Goal: Task Accomplishment & Management: Complete application form

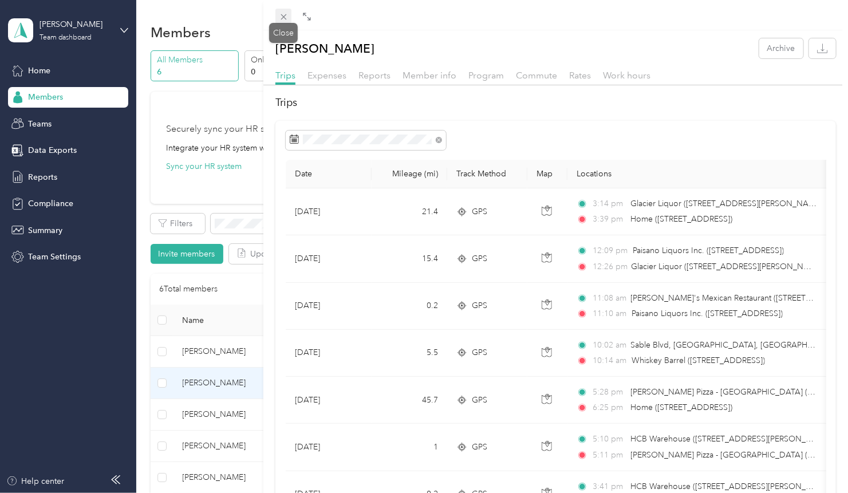
click at [283, 12] on icon at bounding box center [284, 17] width 10 height 10
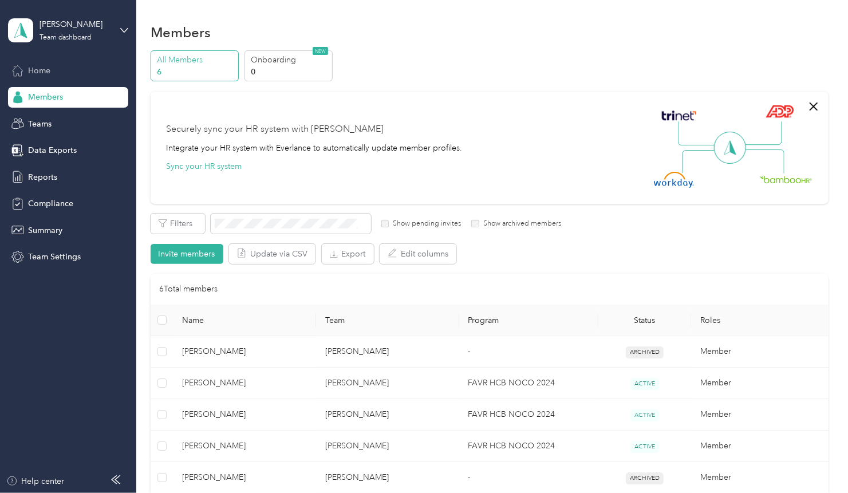
click at [46, 72] on span "Home" at bounding box center [39, 71] width 22 height 12
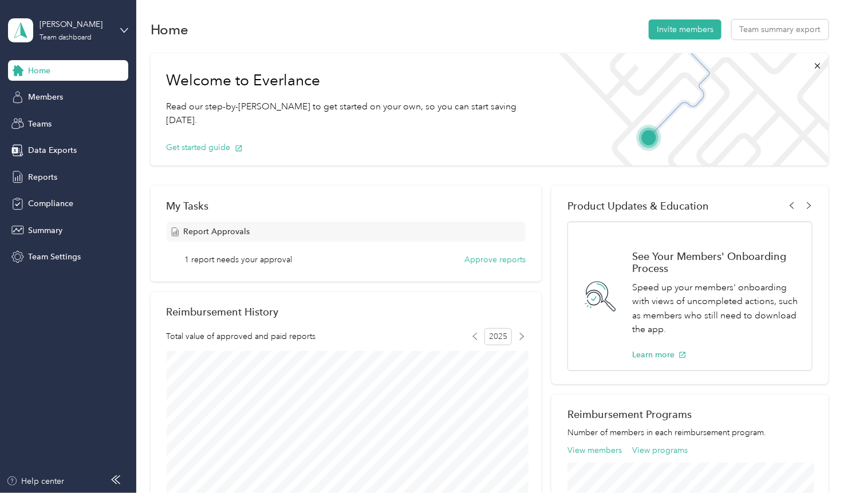
scroll to position [5, 0]
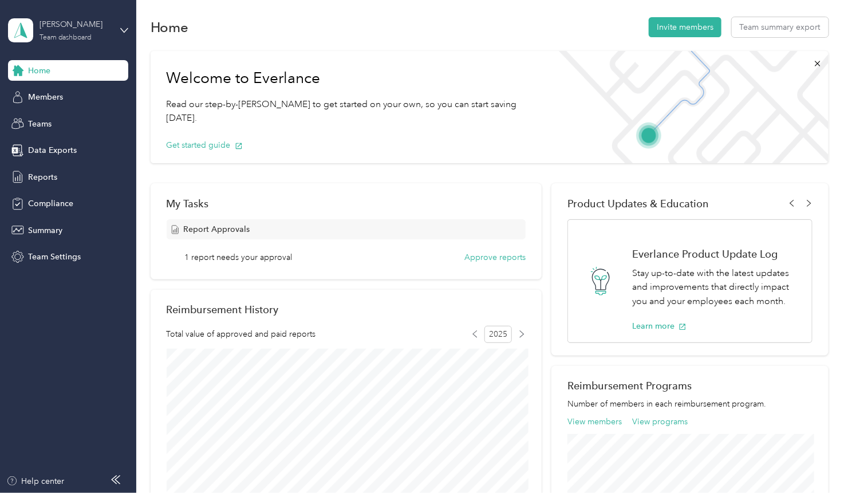
click at [61, 24] on div "[PERSON_NAME]" at bounding box center [75, 24] width 72 height 12
click at [56, 122] on div "Personal dashboard" at bounding box center [54, 120] width 72 height 12
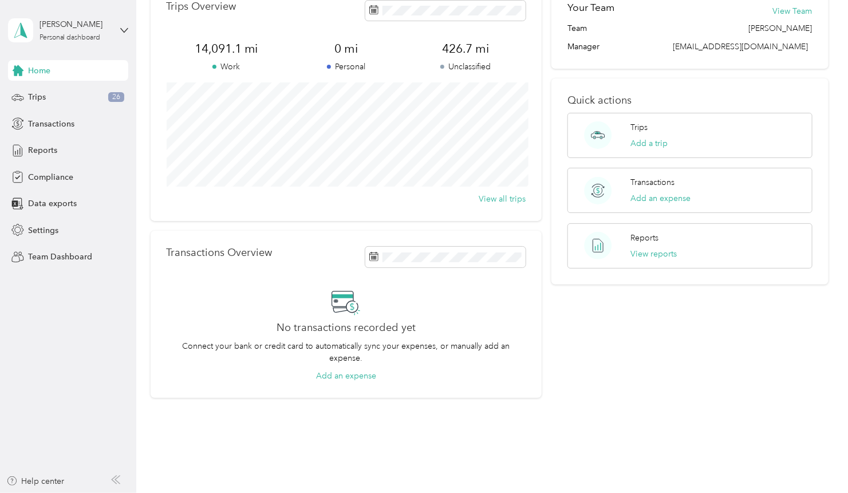
scroll to position [78, 0]
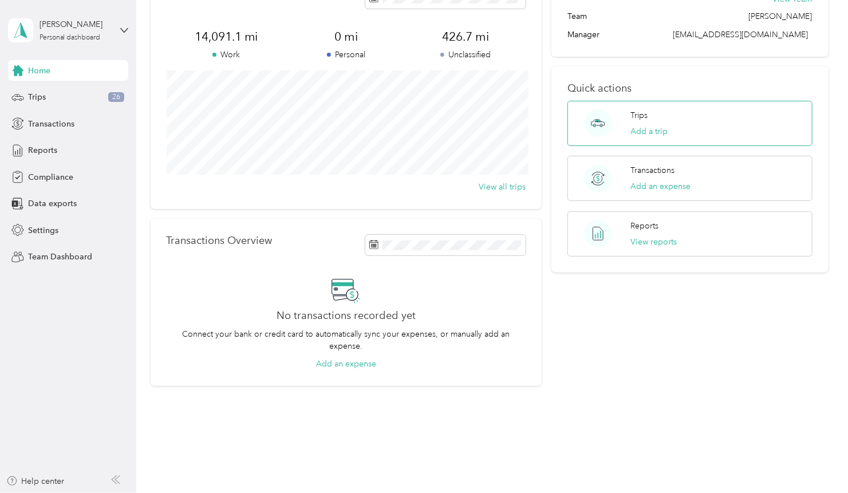
click at [686, 126] on div "Trips Add a trip" at bounding box center [689, 123] width 244 height 45
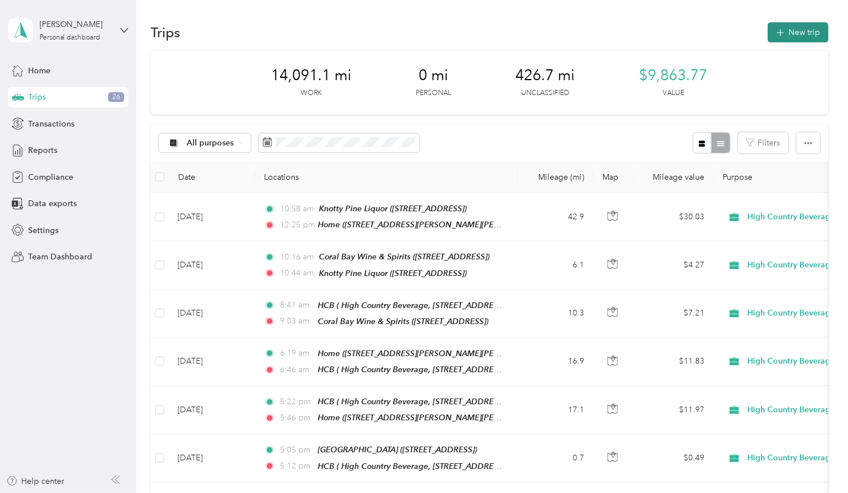
click at [800, 30] on button "New trip" at bounding box center [797, 32] width 61 height 20
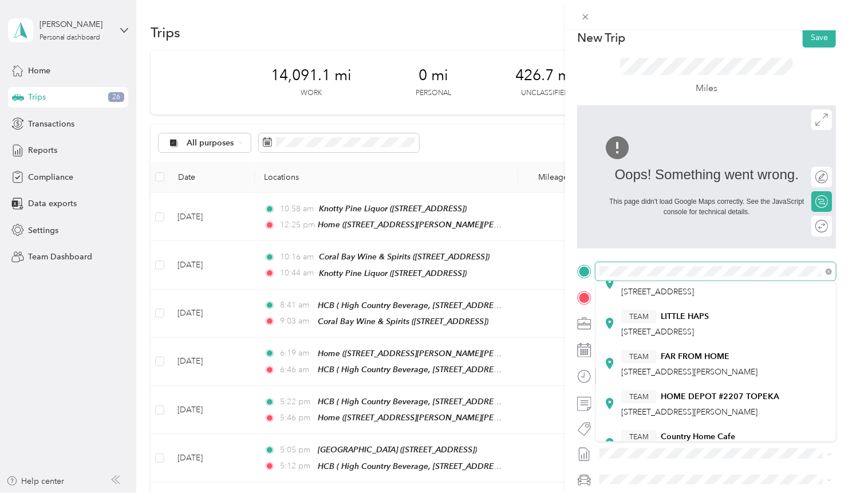
scroll to position [260, 0]
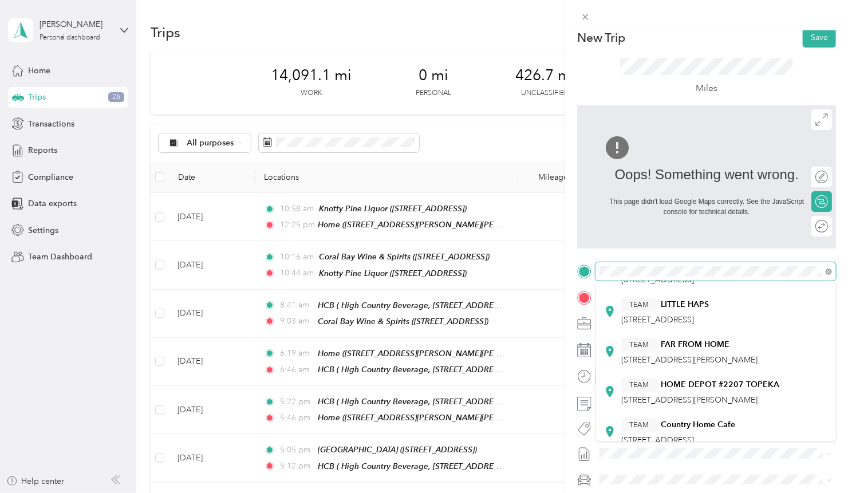
click at [578, 271] on div at bounding box center [706, 271] width 259 height 18
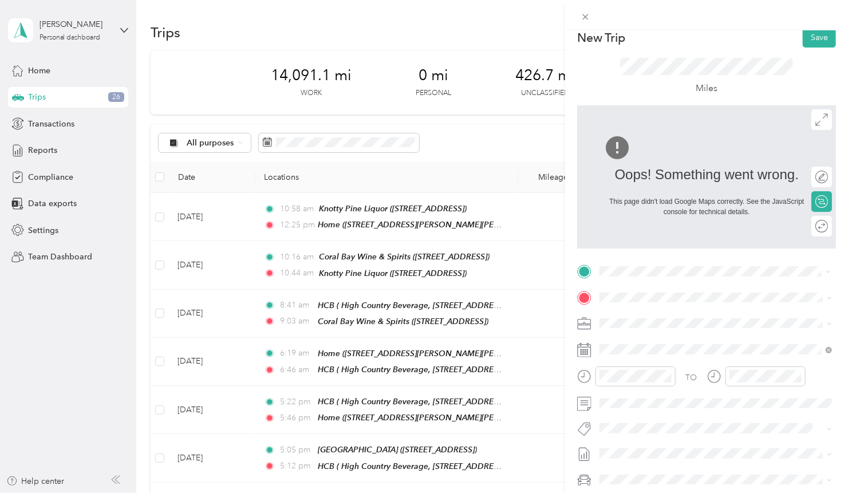
click at [652, 327] on span "[STREET_ADDRESS][PERSON_NAME][PERSON_NAME]" at bounding box center [721, 329] width 200 height 10
click at [644, 353] on span "High Country Beverage, [STREET_ADDRESS][GEOGRAPHIC_DATA][PERSON_NAME], [GEOGRAP…" at bounding box center [702, 367] width 163 height 34
click at [612, 286] on div "07" at bounding box center [611, 287] width 27 height 16
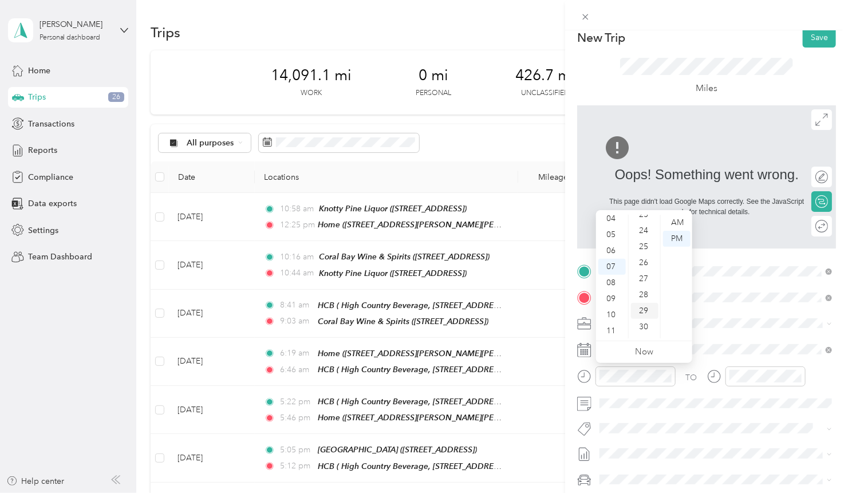
click at [645, 323] on div "30" at bounding box center [644, 327] width 27 height 16
click at [680, 221] on div "AM" at bounding box center [676, 223] width 27 height 16
click at [678, 221] on div "AM" at bounding box center [676, 223] width 27 height 16
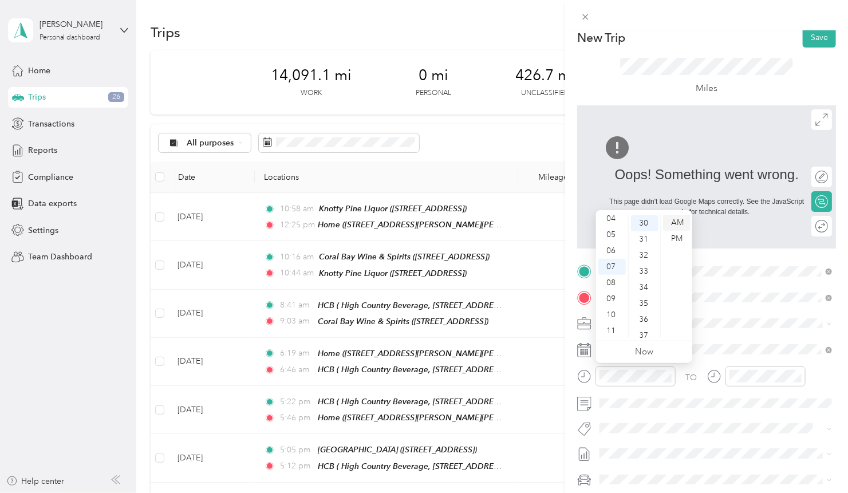
click at [678, 221] on div "AM" at bounding box center [676, 223] width 27 height 16
click at [675, 225] on div "AM" at bounding box center [676, 223] width 27 height 16
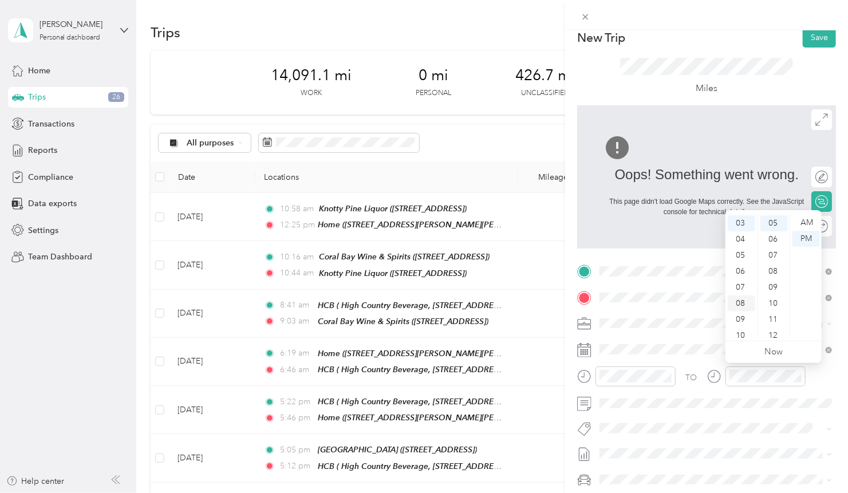
click at [741, 302] on div "08" at bounding box center [740, 303] width 27 height 16
click at [746, 263] on div "07" at bounding box center [740, 267] width 27 height 16
click at [739, 286] on div "07" at bounding box center [740, 287] width 27 height 16
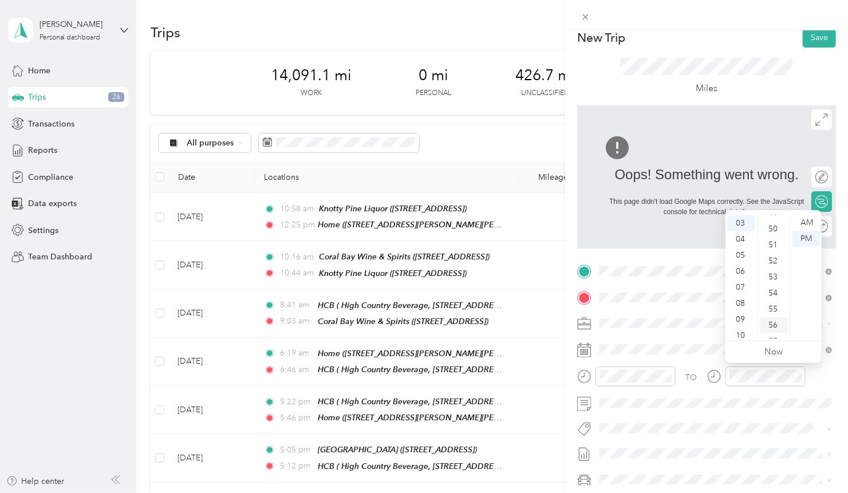
scroll to position [776, 0]
click at [772, 235] on div "49" at bounding box center [773, 232] width 27 height 16
click at [802, 224] on div "AM" at bounding box center [805, 223] width 27 height 16
click at [805, 221] on div "AM" at bounding box center [805, 223] width 27 height 16
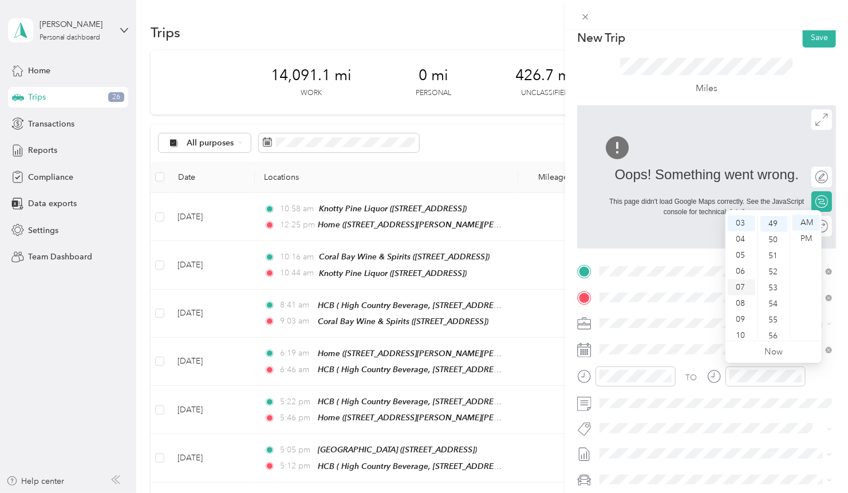
click at [742, 288] on div "07" at bounding box center [740, 287] width 27 height 16
click at [806, 223] on div "AM" at bounding box center [805, 223] width 27 height 16
click at [740, 267] on div "07" at bounding box center [740, 267] width 27 height 16
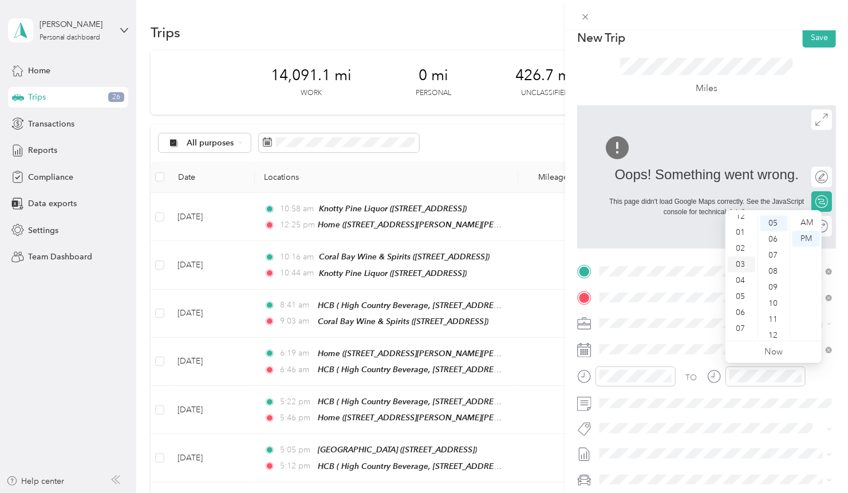
scroll to position [68, 0]
click at [738, 268] on div "07" at bounding box center [740, 267] width 27 height 16
click at [777, 235] on div "50" at bounding box center [773, 243] width 27 height 16
click at [775, 219] on div "49" at bounding box center [773, 220] width 27 height 16
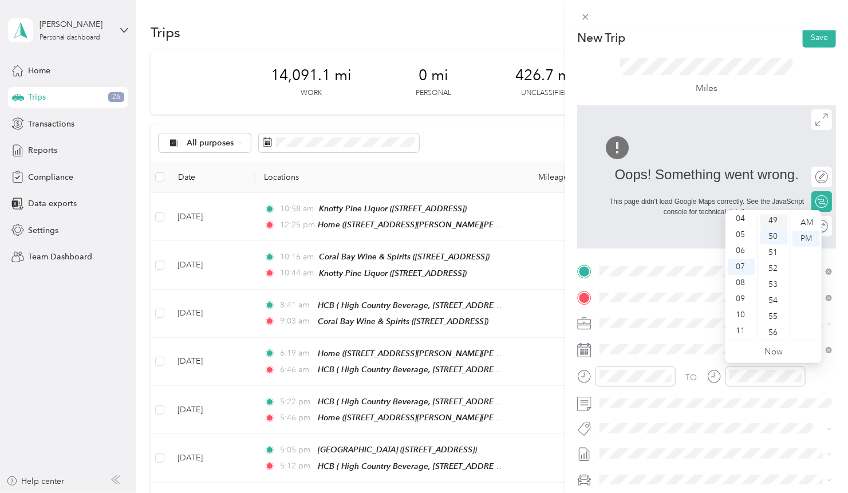
scroll to position [784, 0]
click at [813, 223] on div "AM" at bounding box center [805, 223] width 27 height 16
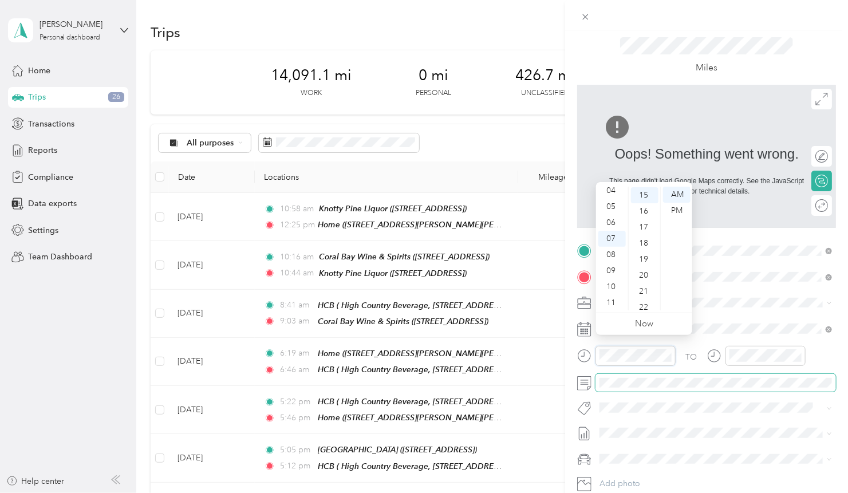
scroll to position [39, 0]
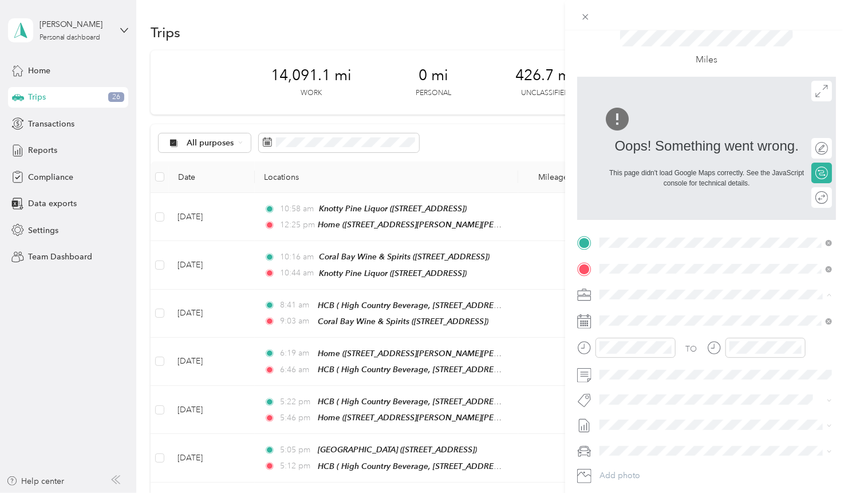
click at [673, 320] on ol "High Country Beverage Personal" at bounding box center [716, 325] width 240 height 40
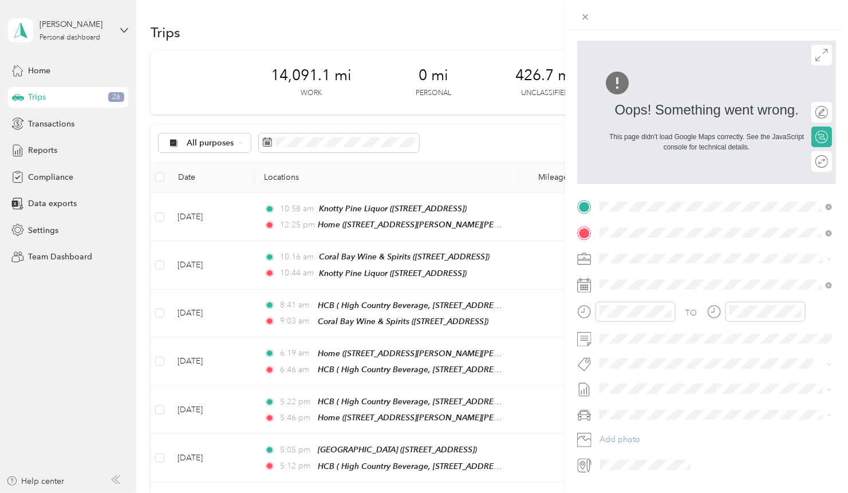
scroll to position [0, 0]
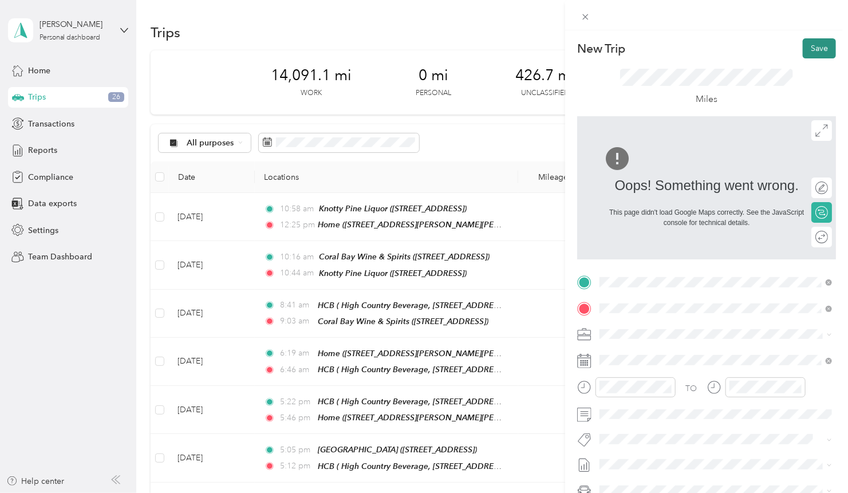
click at [824, 51] on button "Save" at bounding box center [818, 48] width 33 height 20
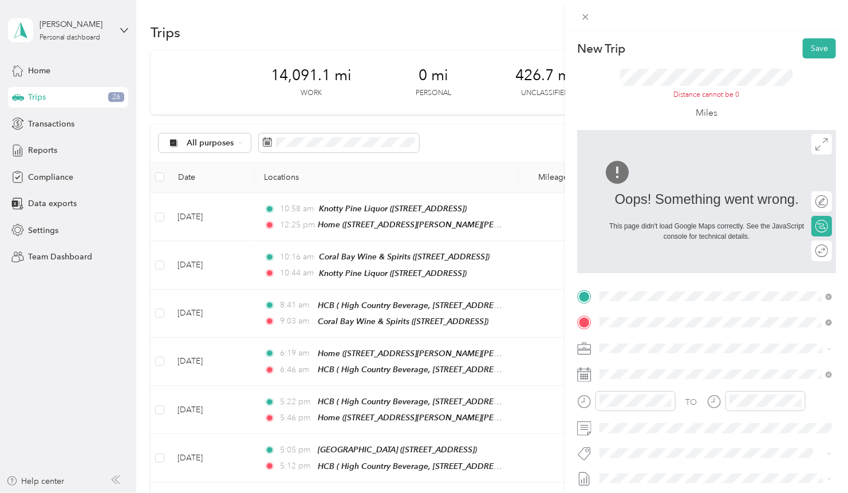
click at [762, 93] on div "Distance cannot be 0" at bounding box center [706, 95] width 173 height 10
click at [679, 159] on div at bounding box center [706, 172] width 207 height 27
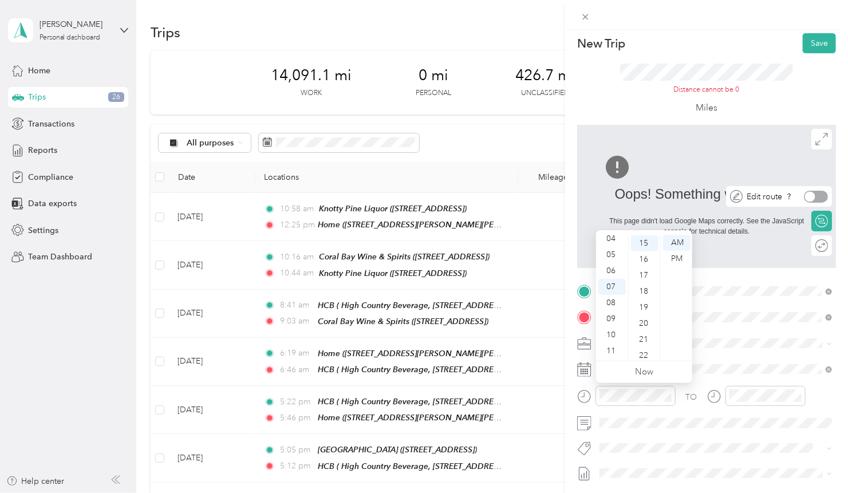
click at [823, 195] on div at bounding box center [816, 197] width 24 height 12
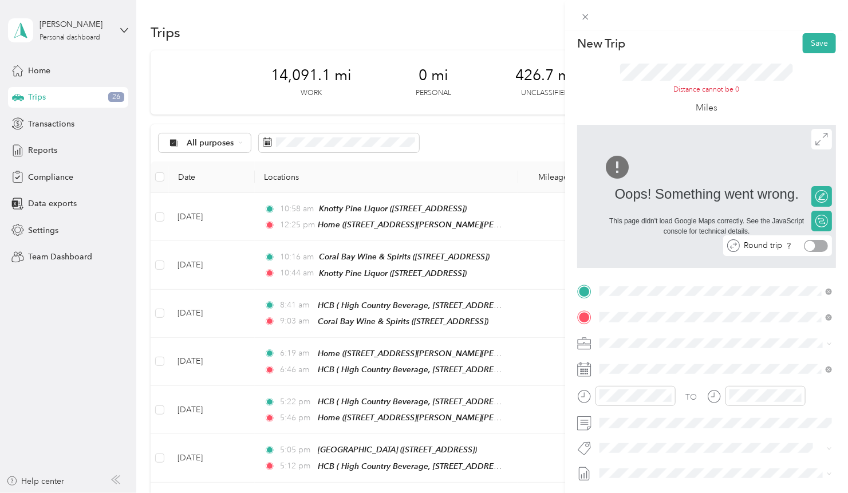
click at [774, 164] on div at bounding box center [706, 166] width 207 height 27
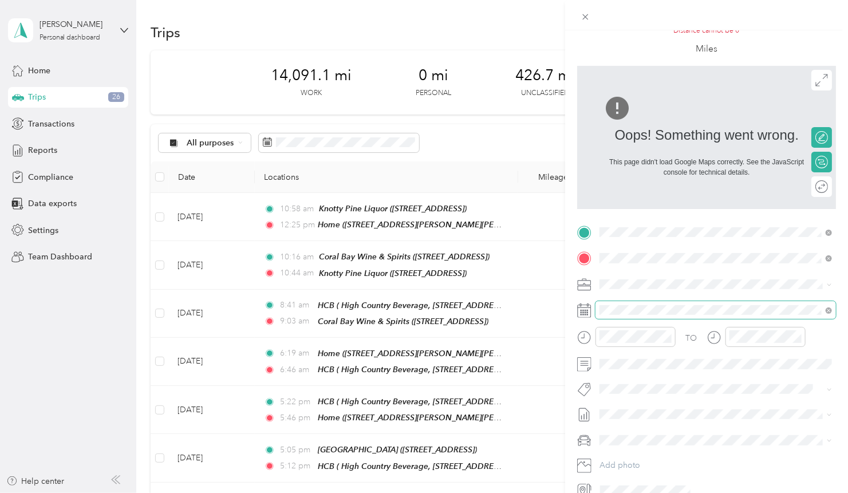
scroll to position [112, 0]
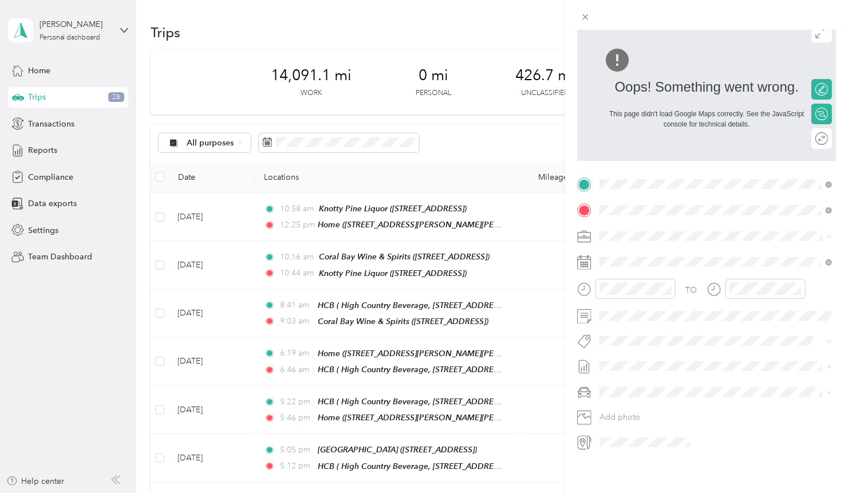
click at [583, 445] on icon at bounding box center [582, 443] width 7 height 10
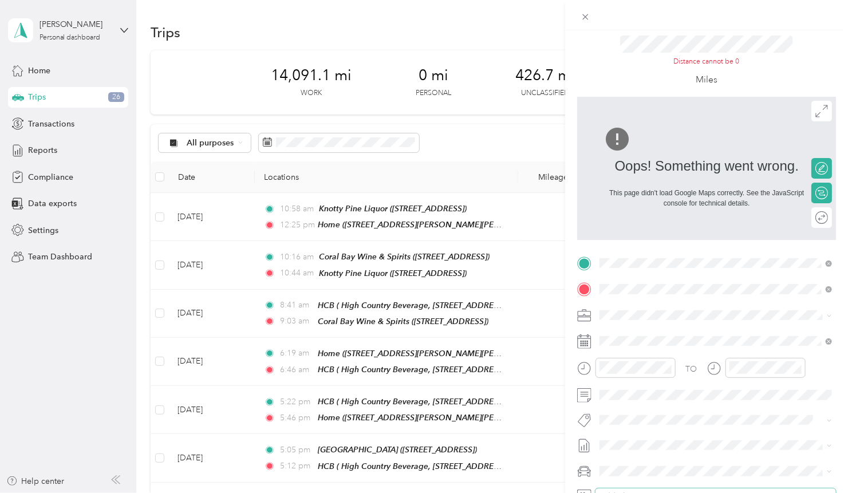
scroll to position [0, 0]
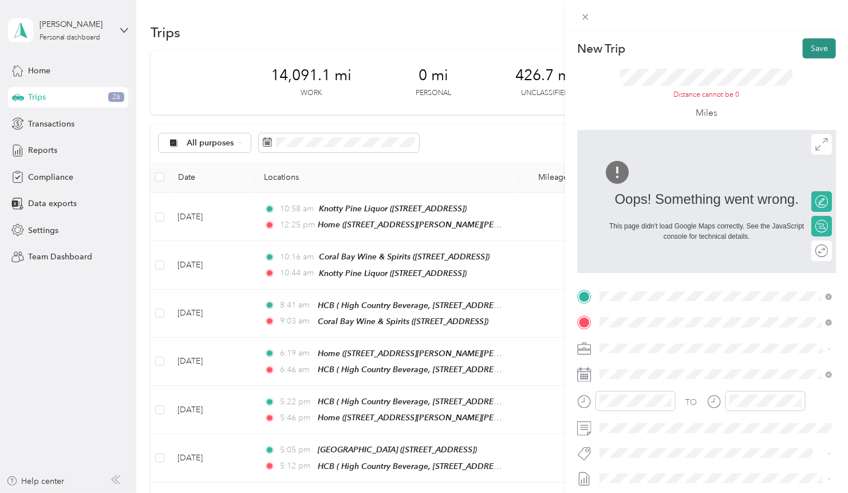
click at [818, 56] on button "Save" at bounding box center [818, 48] width 33 height 20
click at [587, 17] on icon at bounding box center [585, 17] width 10 height 10
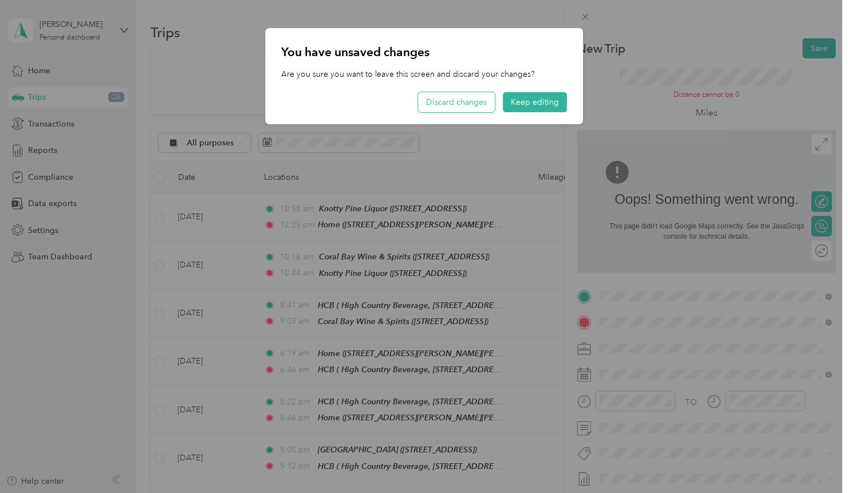
click at [476, 101] on button "Discard changes" at bounding box center [456, 102] width 77 height 20
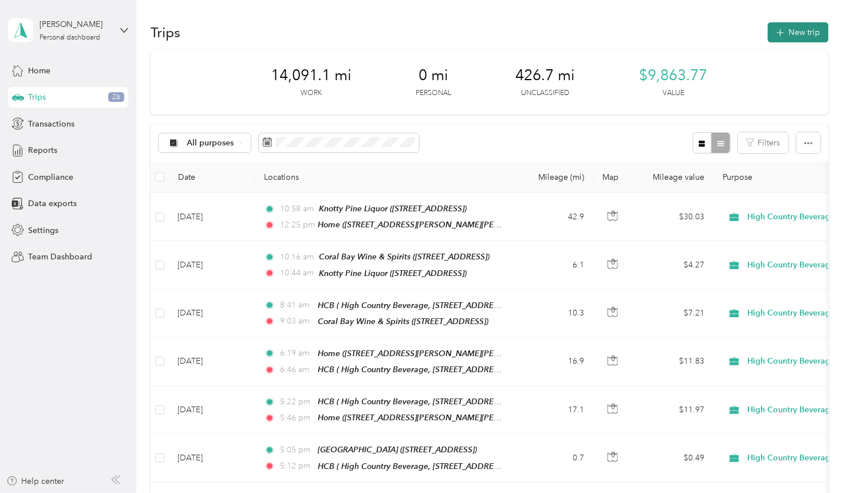
click at [798, 35] on button "New trip" at bounding box center [797, 32] width 61 height 20
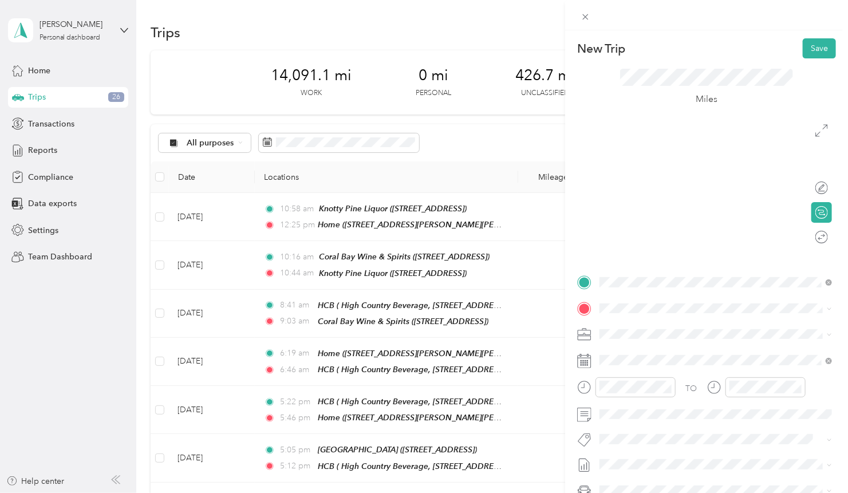
click at [658, 330] on div "Home [STREET_ADDRESS][PERSON_NAME][PERSON_NAME]" at bounding box center [721, 334] width 200 height 24
click at [631, 362] on span "High Country Beverage, [STREET_ADDRESS][GEOGRAPHIC_DATA][PERSON_NAME], [GEOGRAP…" at bounding box center [702, 379] width 163 height 34
click at [668, 387] on icon "close-circle" at bounding box center [667, 387] width 8 height 8
click at [614, 346] on div "07" at bounding box center [611, 346] width 27 height 16
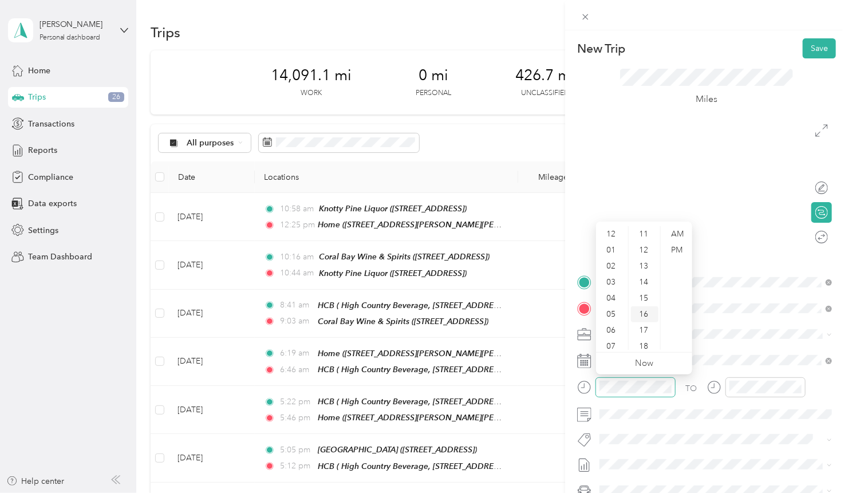
scroll to position [68, 0]
click at [648, 302] on div "15" at bounding box center [644, 298] width 27 height 16
click at [680, 235] on div "AM" at bounding box center [676, 234] width 27 height 16
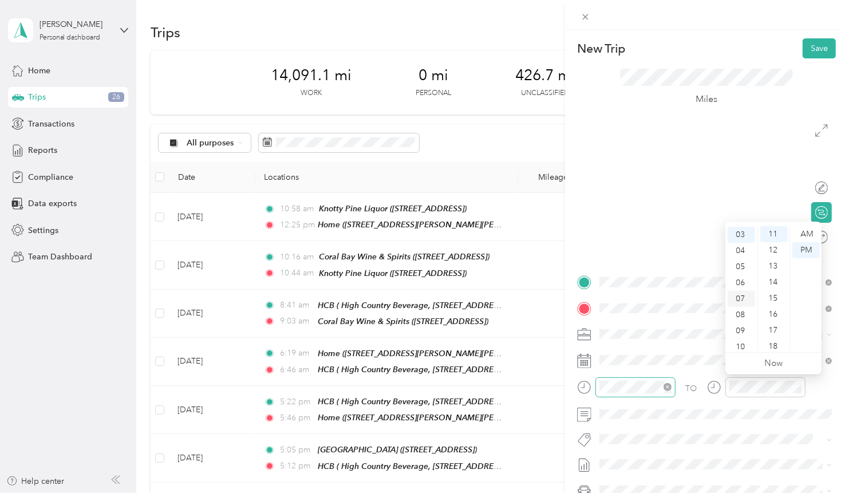
click at [741, 304] on div "07" at bounding box center [740, 299] width 27 height 16
click at [779, 271] on div "49" at bounding box center [773, 270] width 27 height 16
click at [812, 237] on div "AM" at bounding box center [805, 234] width 27 height 16
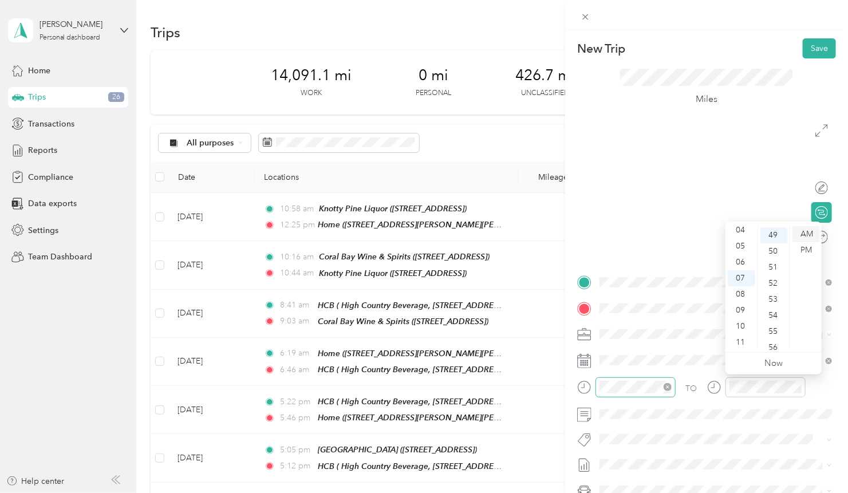
click at [807, 236] on div "AM" at bounding box center [805, 234] width 27 height 16
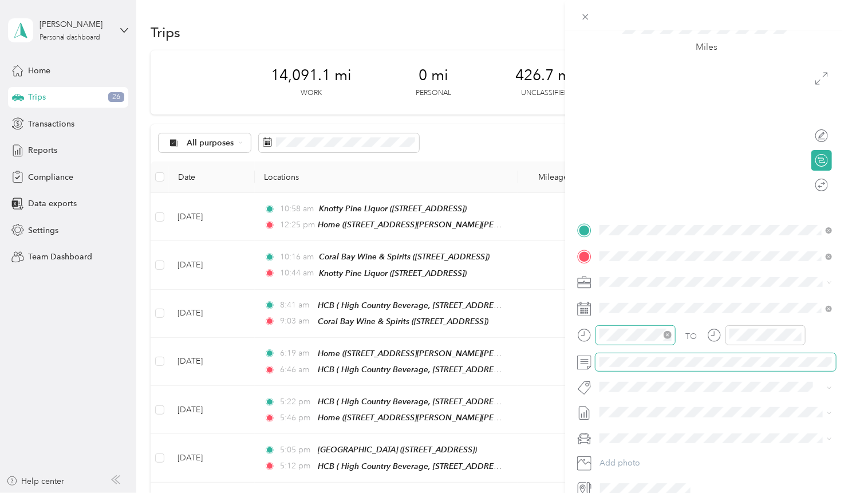
scroll to position [0, 0]
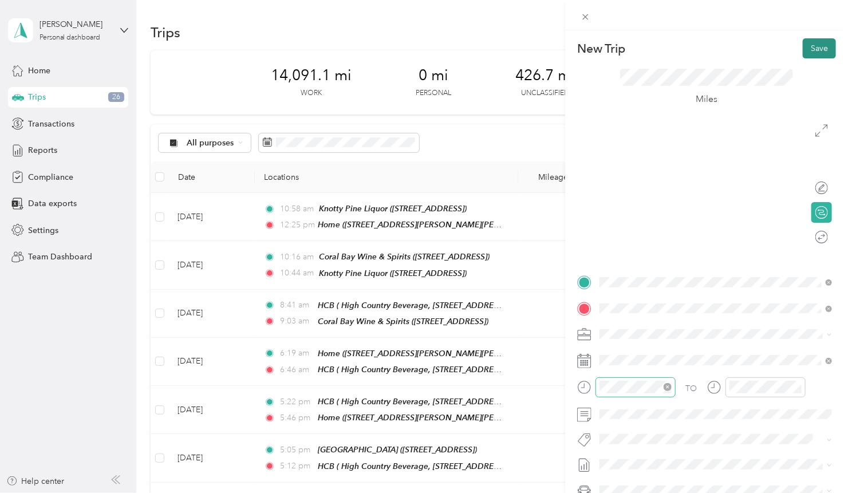
click at [816, 44] on button "Save" at bounding box center [818, 48] width 33 height 20
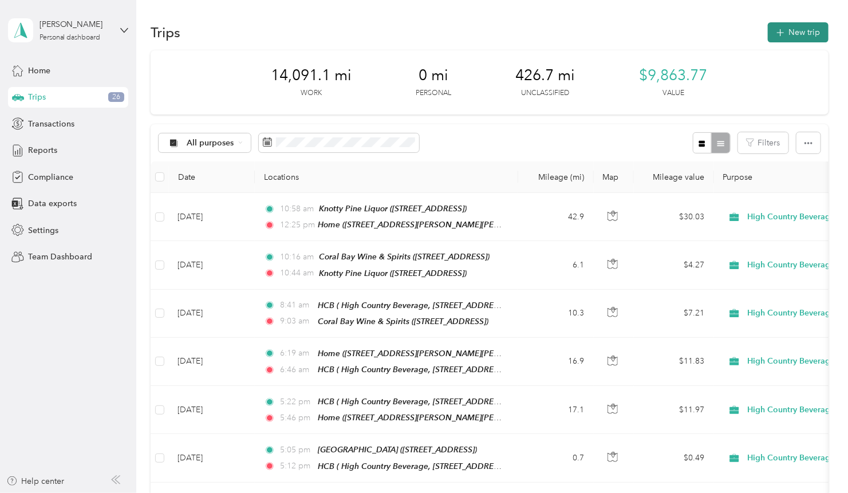
drag, startPoint x: 803, startPoint y: 32, endPoint x: 801, endPoint y: 26, distance: 6.0
click at [801, 26] on button "New trip" at bounding box center [797, 32] width 61 height 20
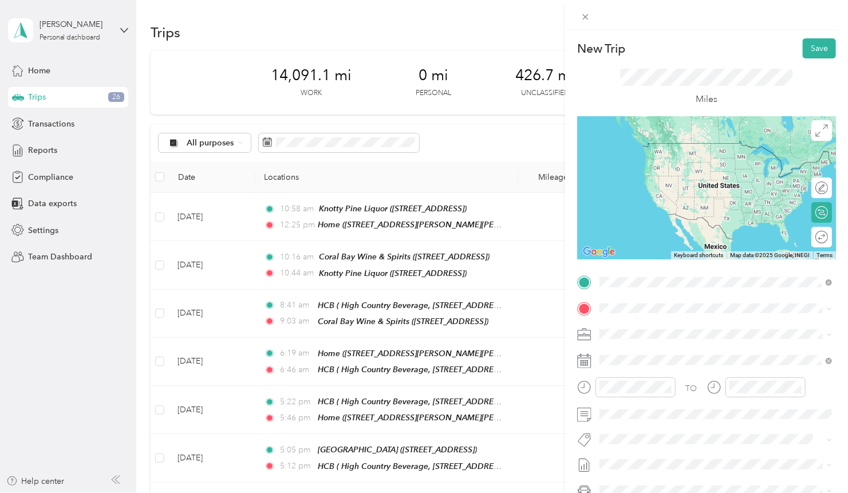
click at [657, 342] on span "[STREET_ADDRESS][PERSON_NAME][PERSON_NAME]" at bounding box center [721, 340] width 200 height 10
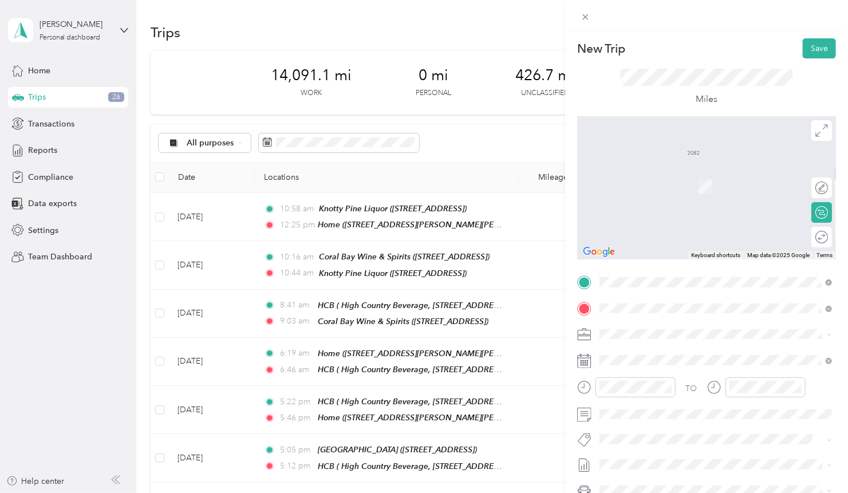
click at [700, 367] on span "High Country Beverage, [STREET_ADDRESS][GEOGRAPHIC_DATA][PERSON_NAME], [GEOGRAP…" at bounding box center [702, 379] width 163 height 34
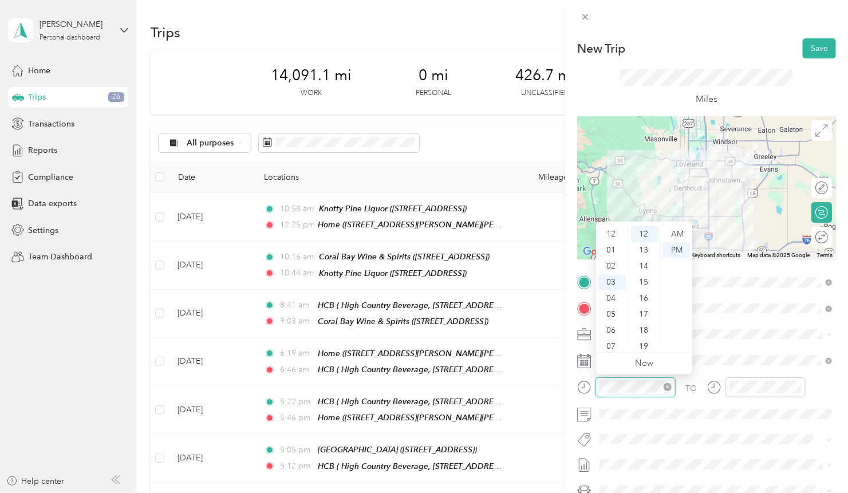
scroll to position [48, 0]
click at [612, 303] on div "07" at bounding box center [611, 299] width 27 height 16
click at [650, 246] on div "49" at bounding box center [644, 247] width 27 height 16
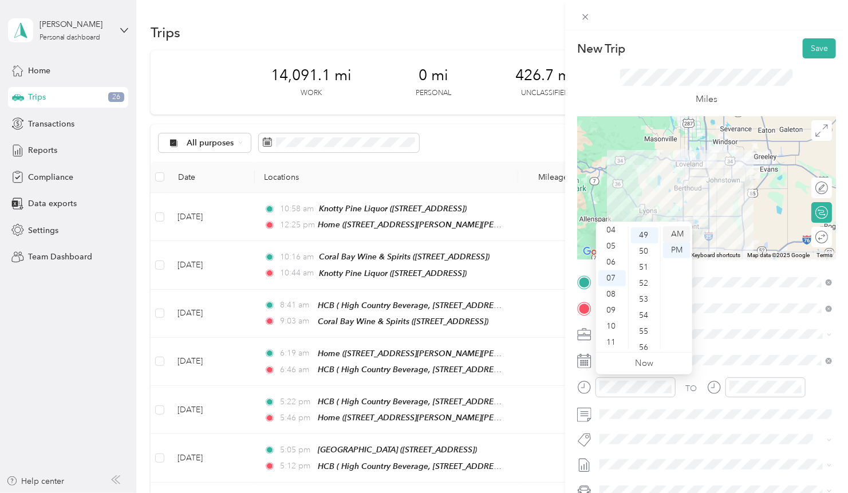
click at [675, 237] on div "AM" at bounding box center [676, 234] width 27 height 16
click at [639, 320] on div "15" at bounding box center [644, 320] width 27 height 16
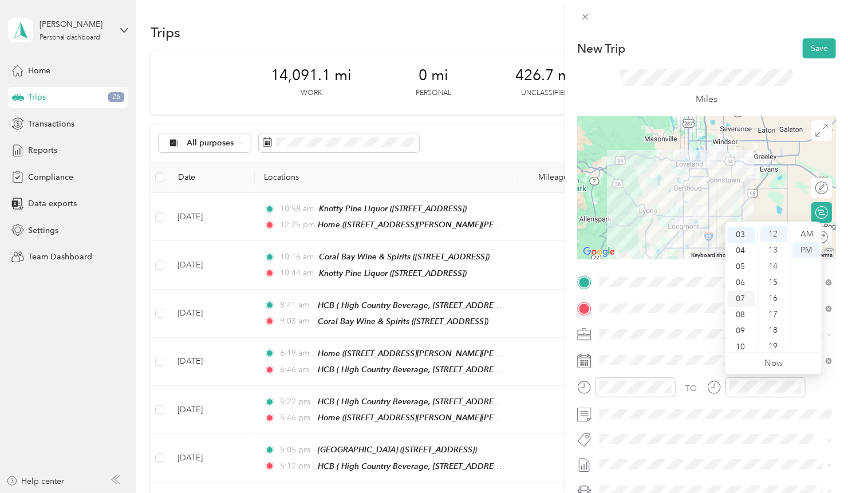
click at [741, 303] on div "07" at bounding box center [740, 299] width 27 height 16
click at [771, 275] on div "49" at bounding box center [773, 271] width 27 height 16
click at [802, 236] on div "AM" at bounding box center [805, 234] width 27 height 16
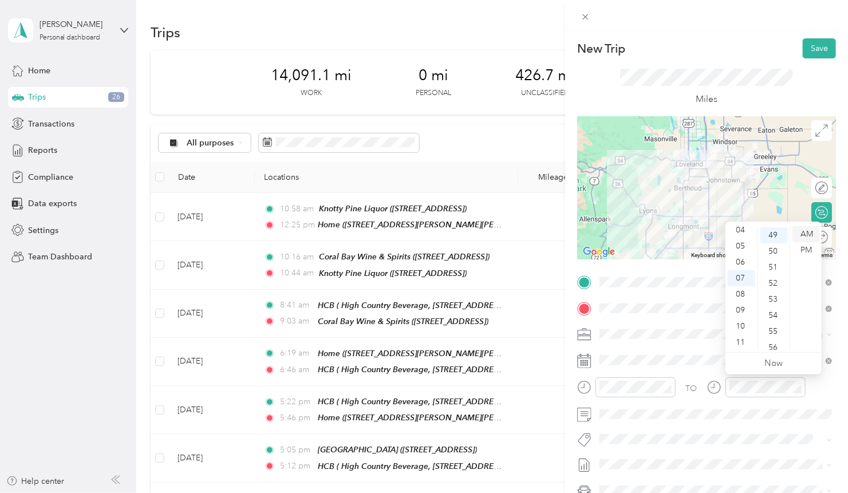
click at [805, 235] on div "AM" at bounding box center [805, 234] width 27 height 16
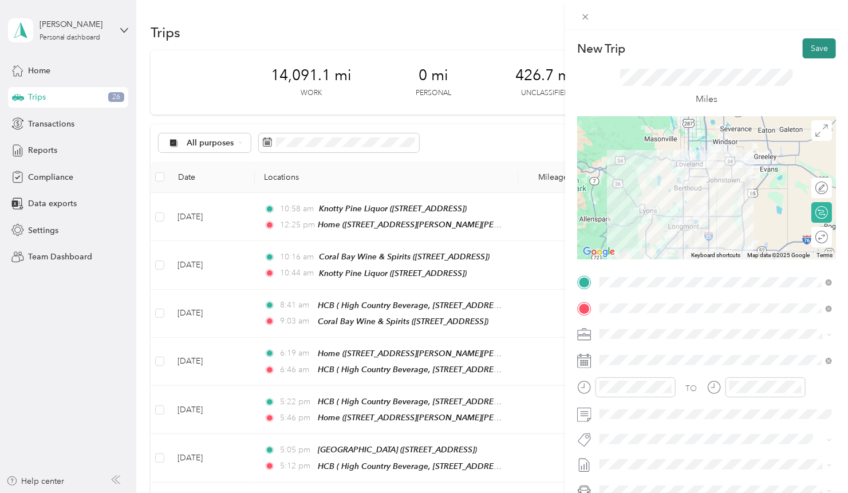
click at [818, 47] on button "Save" at bounding box center [818, 48] width 33 height 20
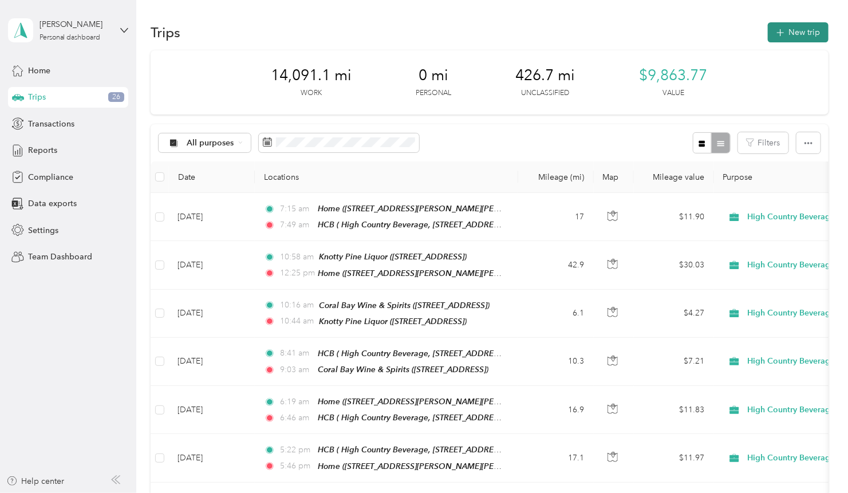
click at [786, 32] on icon "button" at bounding box center [779, 32] width 13 height 13
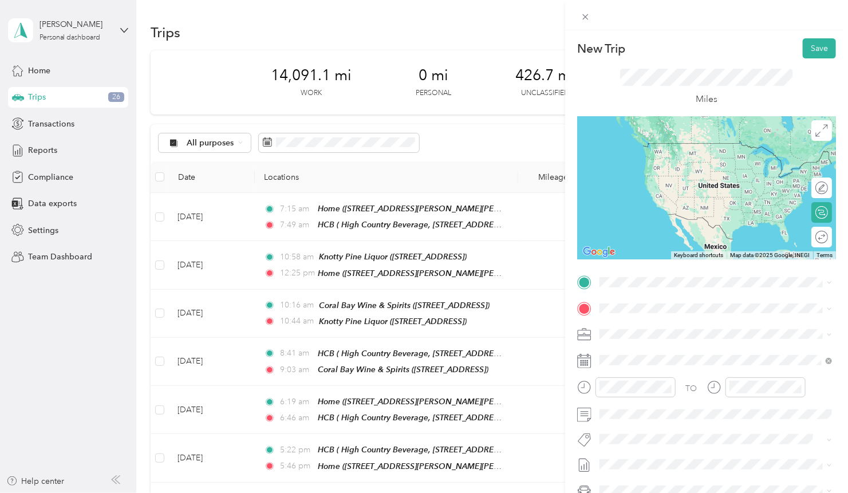
click at [647, 333] on div "HCB High Country Beverage, [STREET_ADDRESS][GEOGRAPHIC_DATA][PERSON_NAME], [GEO…" at bounding box center [724, 344] width 207 height 48
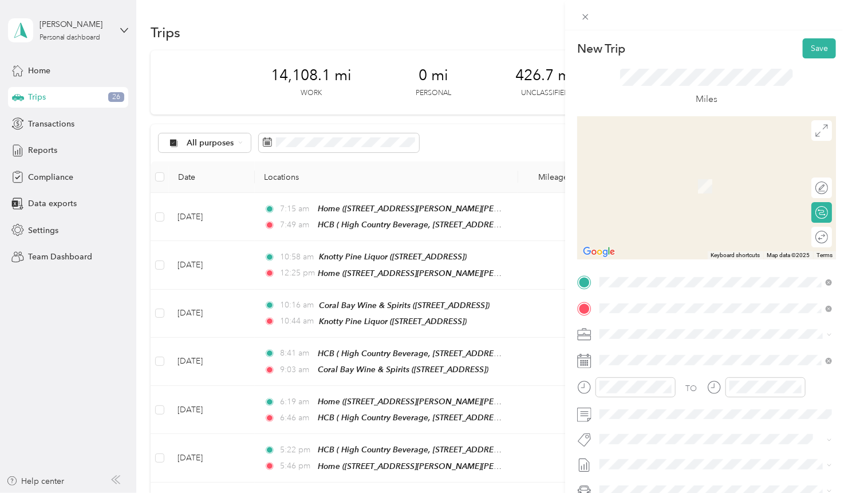
click at [672, 367] on span "103 Hill Street, 80644, Kersey, CO" at bounding box center [689, 371] width 136 height 10
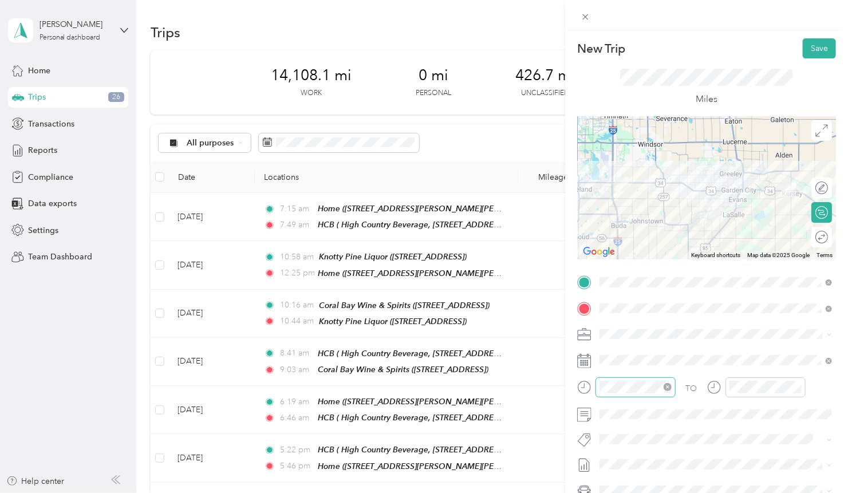
click at [672, 386] on div at bounding box center [635, 387] width 80 height 20
click at [670, 387] on icon "close-circle" at bounding box center [667, 387] width 8 height 8
click at [612, 322] on div "10" at bounding box center [611, 326] width 27 height 16
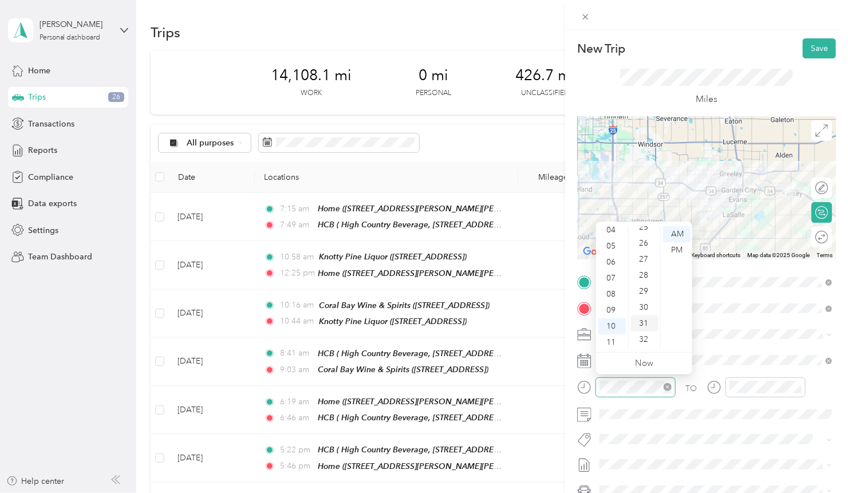
click at [645, 324] on div "31" at bounding box center [644, 323] width 27 height 16
click at [673, 235] on div "AM" at bounding box center [676, 234] width 27 height 16
click at [797, 383] on icon "close-circle" at bounding box center [797, 387] width 8 height 8
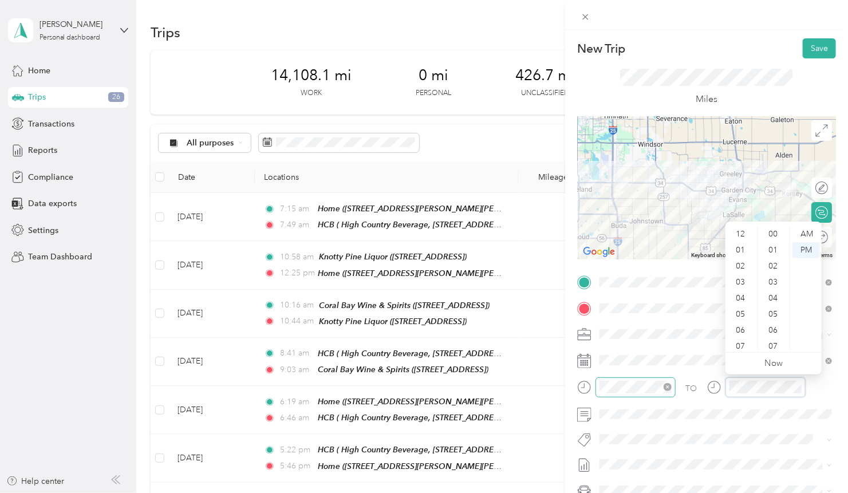
click at [694, 373] on div "TO Add photo" at bounding box center [706, 411] width 259 height 276
click at [741, 345] on div "11" at bounding box center [740, 342] width 27 height 16
click at [738, 339] on div "11" at bounding box center [740, 342] width 27 height 16
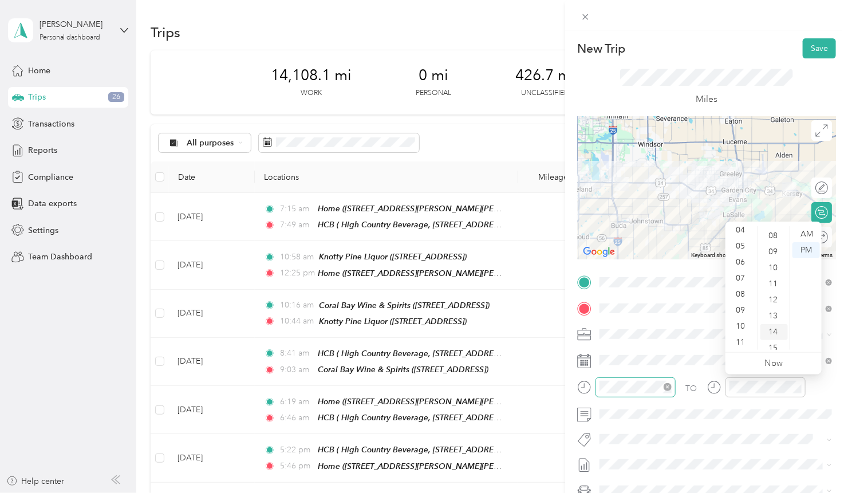
click at [775, 330] on div "14" at bounding box center [773, 332] width 27 height 16
click at [808, 235] on div "AM" at bounding box center [805, 234] width 27 height 16
click at [742, 338] on div "11" at bounding box center [740, 342] width 27 height 16
click at [771, 331] on div "14" at bounding box center [773, 332] width 27 height 16
click at [771, 329] on div "14" at bounding box center [773, 332] width 27 height 16
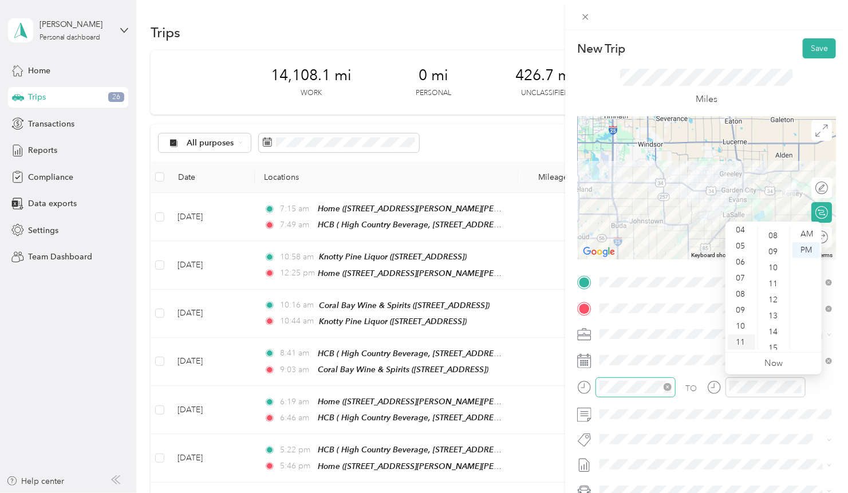
click at [740, 340] on div "11" at bounding box center [740, 342] width 27 height 16
click at [771, 314] on div "13" at bounding box center [773, 316] width 27 height 16
click at [736, 338] on div "11" at bounding box center [740, 342] width 27 height 16
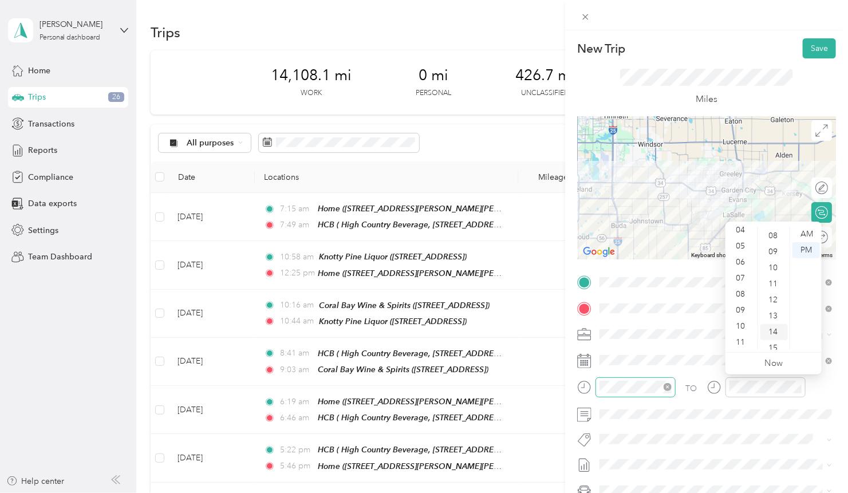
click at [773, 327] on div "14" at bounding box center [773, 332] width 27 height 16
click at [746, 394] on div at bounding box center [765, 387] width 80 height 20
click at [797, 387] on icon "close-circle" at bounding box center [797, 387] width 8 height 8
click at [741, 341] on div "11" at bounding box center [740, 342] width 27 height 16
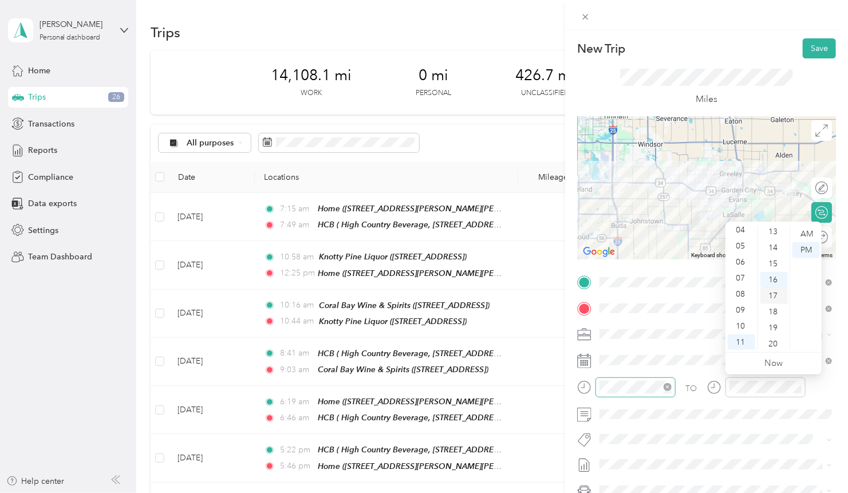
scroll to position [193, 0]
click at [773, 264] on div "14" at bounding box center [773, 266] width 27 height 16
click at [808, 235] on div "AM" at bounding box center [805, 234] width 27 height 16
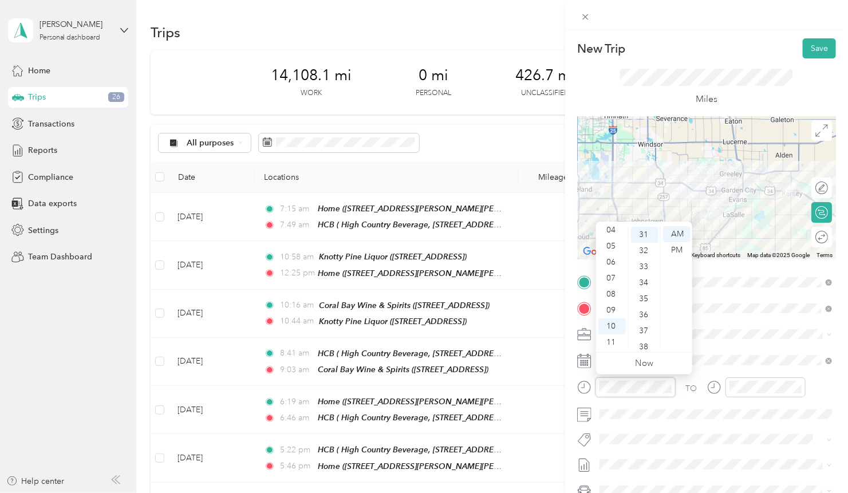
scroll to position [0, 0]
click at [820, 50] on button "Save" at bounding box center [818, 48] width 33 height 20
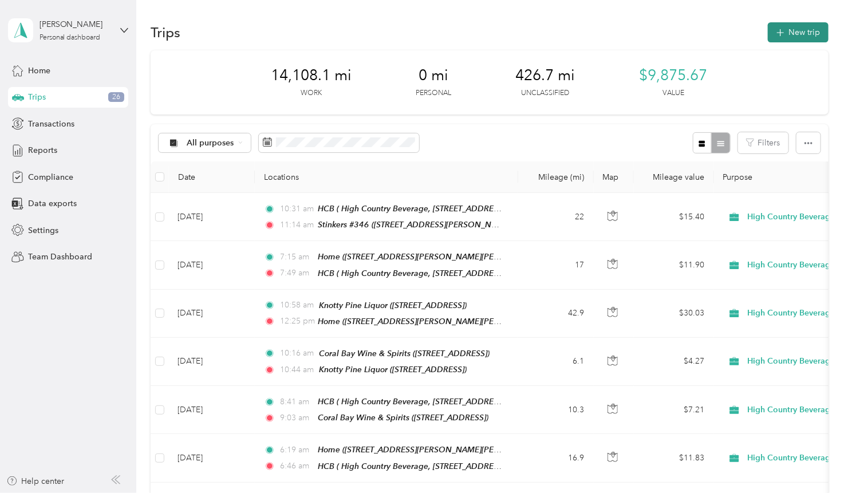
click at [793, 30] on button "New trip" at bounding box center [797, 32] width 61 height 20
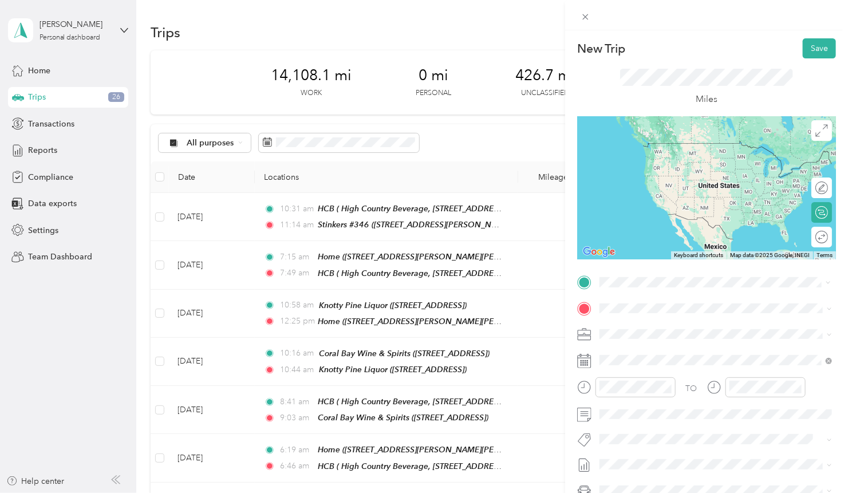
click at [697, 341] on span "103 Hill Street, 80644, Kersey, CO" at bounding box center [689, 344] width 136 height 10
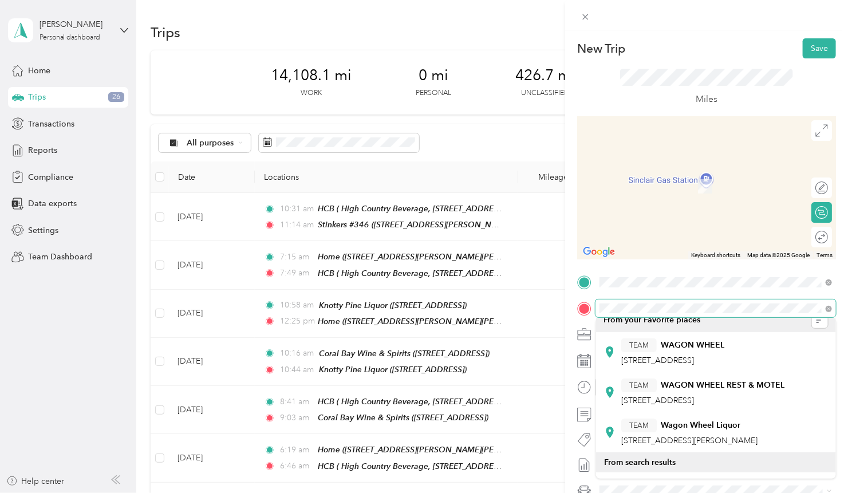
scroll to position [11, 0]
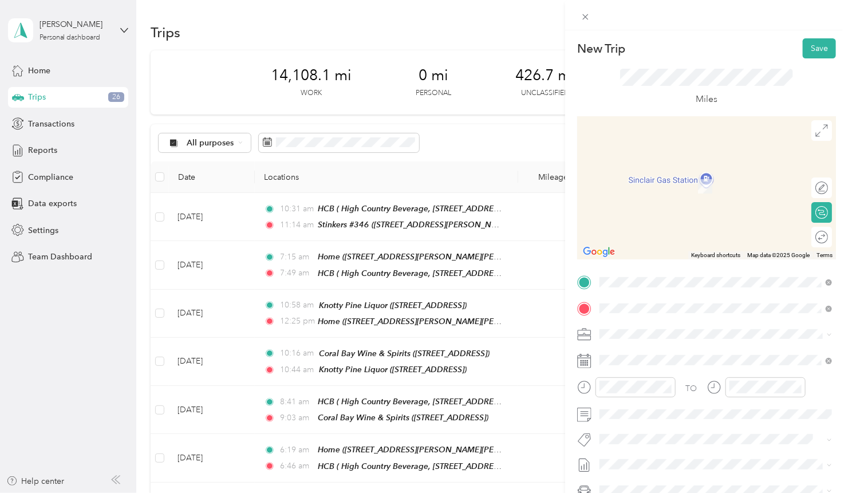
click at [699, 438] on span "110 Hill St, 80644, Kersey, CO" at bounding box center [689, 440] width 136 height 10
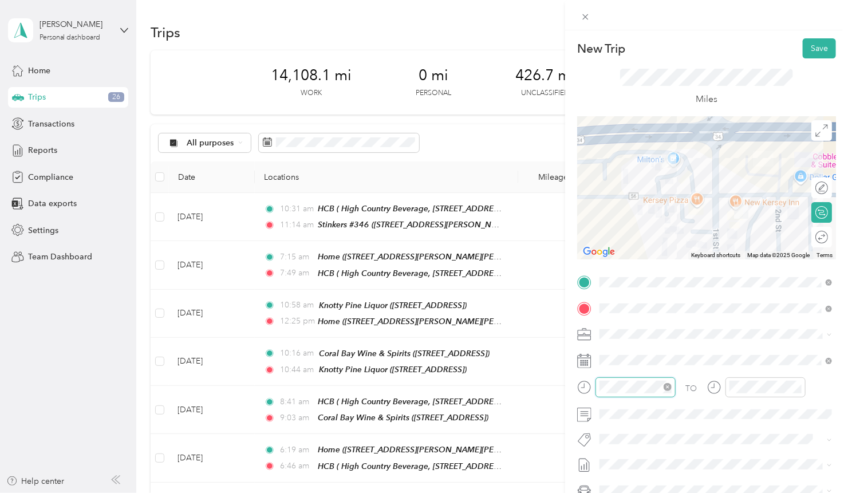
scroll to position [272, 0]
click at [614, 346] on div "11" at bounding box center [611, 345] width 27 height 16
click at [643, 334] on div "30" at bounding box center [644, 334] width 27 height 16
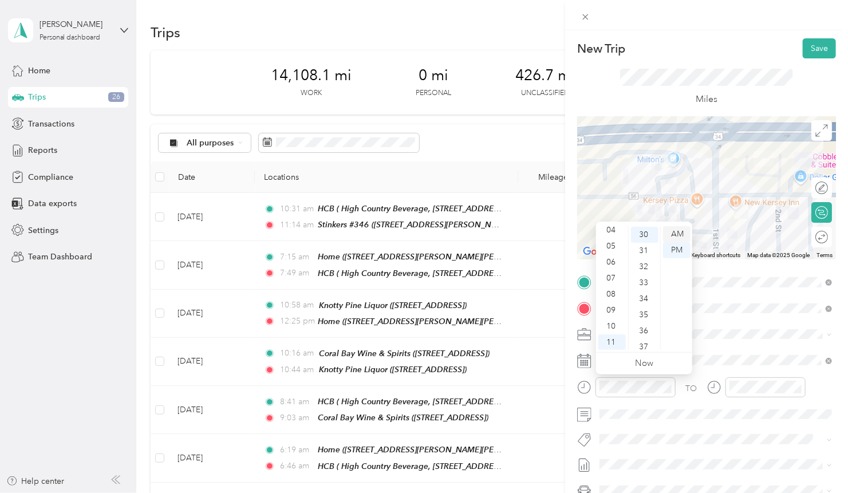
click at [681, 234] on div "AM" at bounding box center [676, 234] width 27 height 16
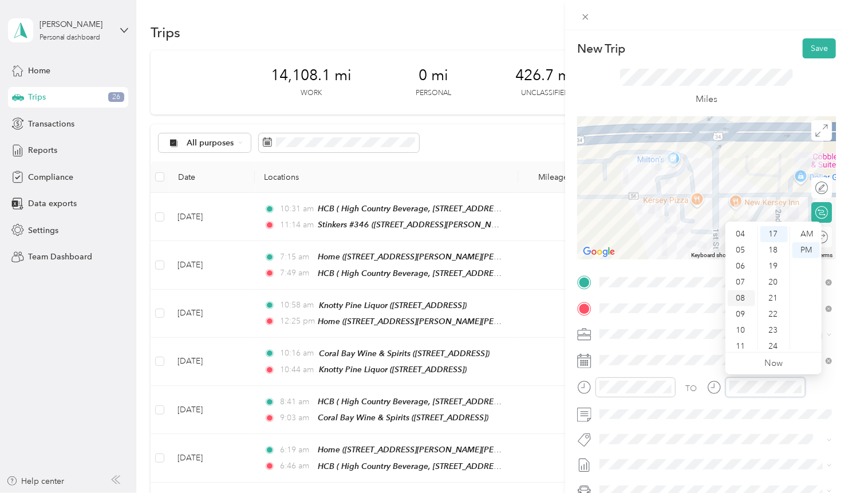
scroll to position [68, 0]
click at [742, 340] on div "11" at bounding box center [740, 342] width 27 height 16
click at [775, 338] on div "31" at bounding box center [773, 339] width 27 height 16
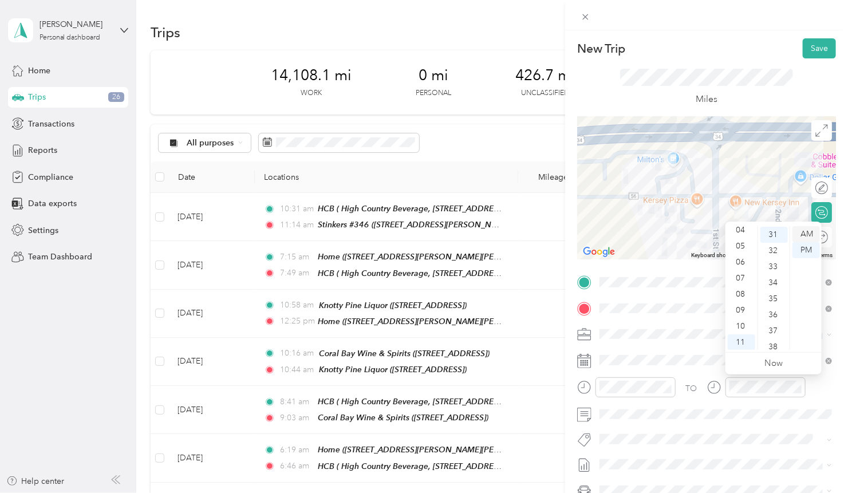
click at [805, 234] on div "AM" at bounding box center [805, 234] width 27 height 16
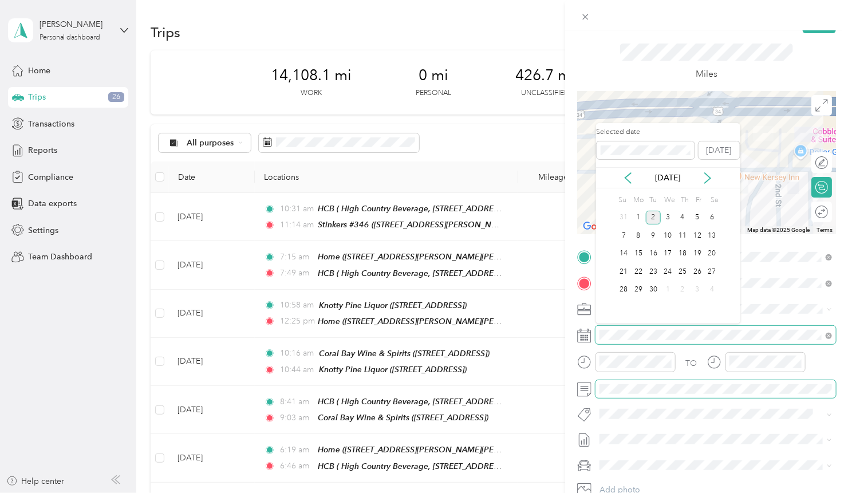
scroll to position [26, 0]
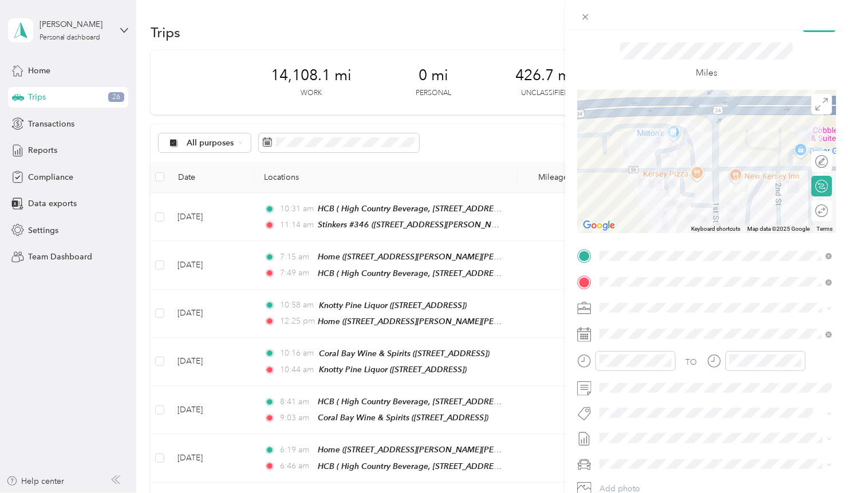
click at [770, 77] on div "Miles" at bounding box center [706, 61] width 173 height 38
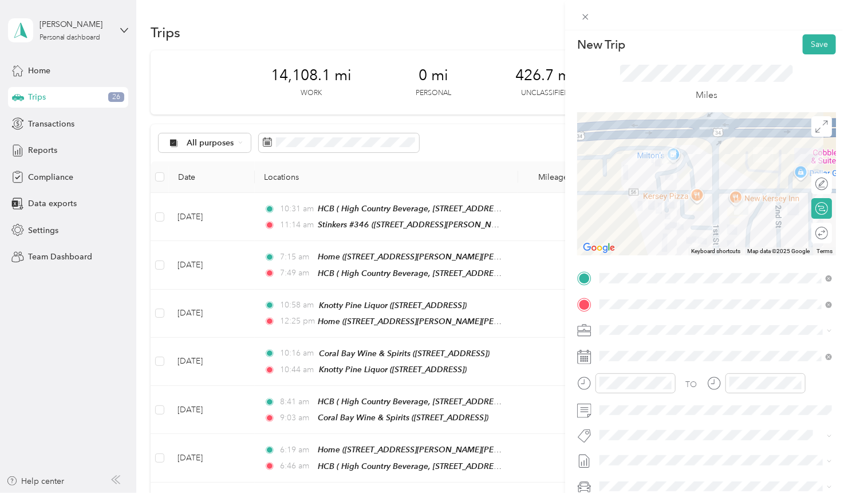
scroll to position [0, 0]
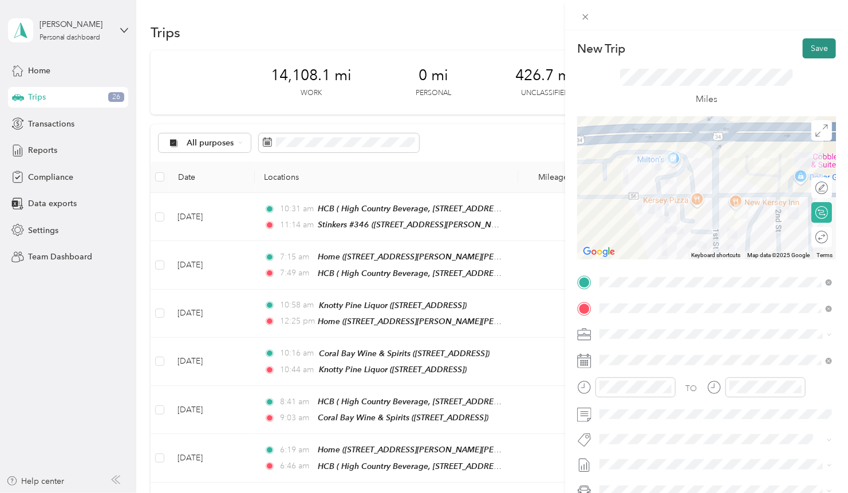
click at [814, 54] on button "Save" at bounding box center [818, 48] width 33 height 20
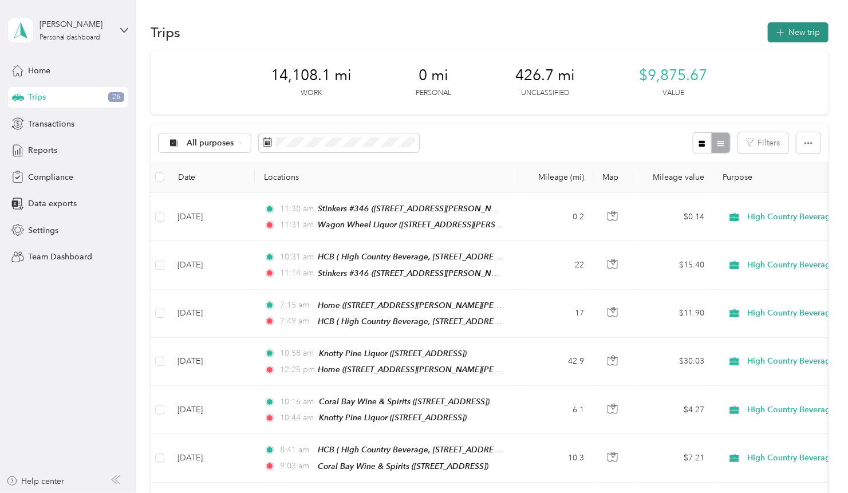
click at [804, 30] on button "New trip" at bounding box center [797, 32] width 61 height 20
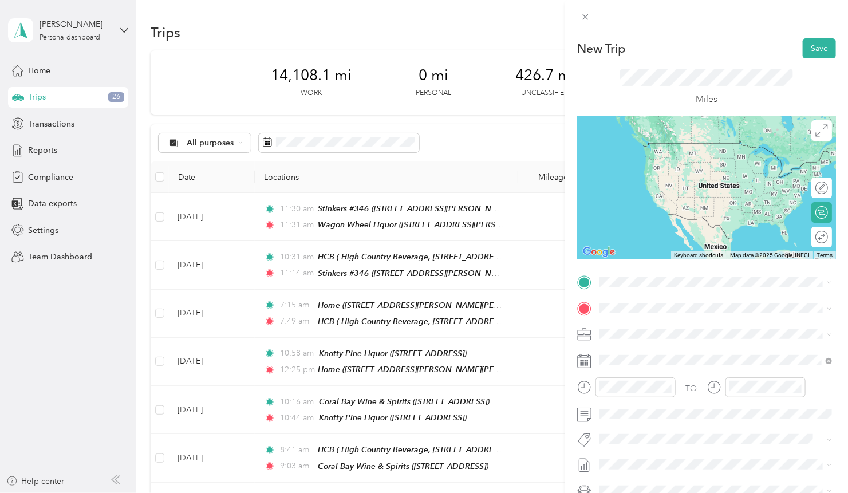
click at [698, 412] on div "TEAM Wagon Wheel Liquor" at bounding box center [689, 407] width 136 height 14
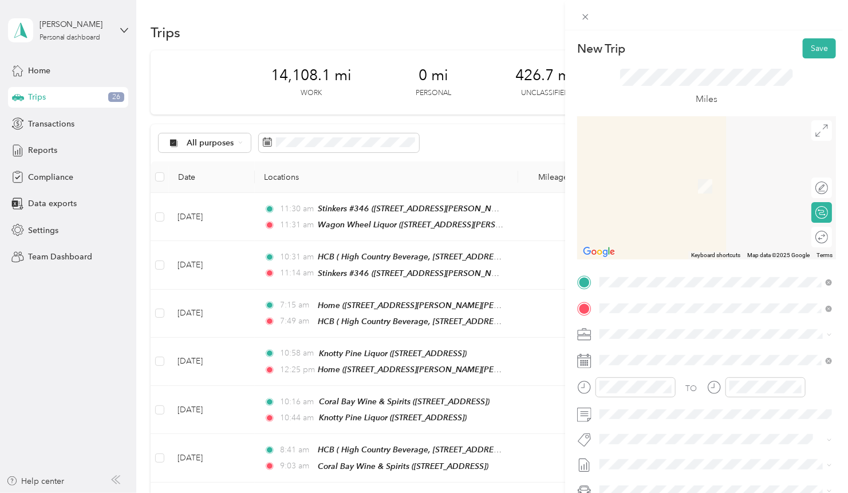
click at [666, 367] on span "[STREET_ADDRESS][PERSON_NAME][PERSON_NAME]" at bounding box center [721, 367] width 200 height 10
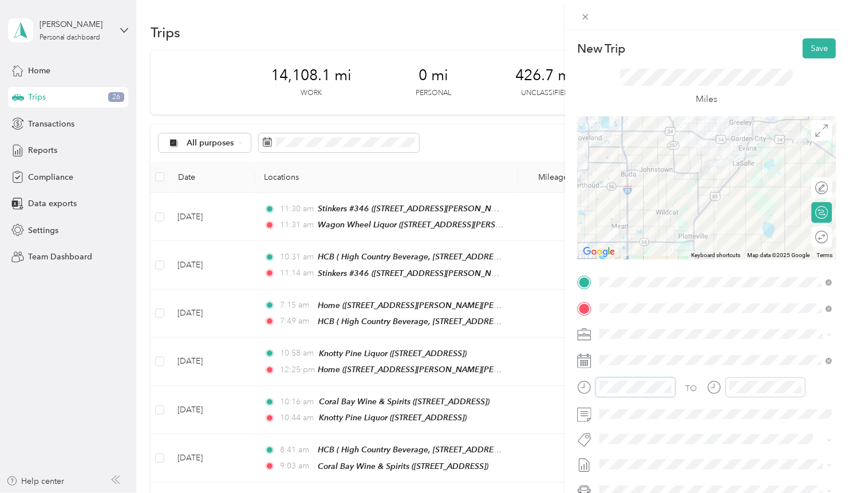
click at [570, 382] on form "New Trip Save This trip cannot be edited because it is either under review, app…" at bounding box center [706, 293] width 283 height 511
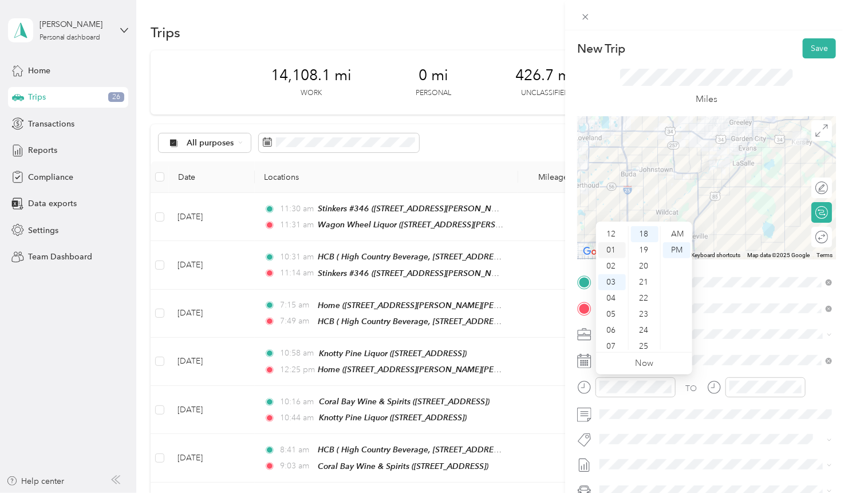
click at [611, 250] on div "01" at bounding box center [611, 250] width 27 height 16
click at [644, 235] on div "18" at bounding box center [644, 234] width 27 height 16
click at [646, 235] on div "18" at bounding box center [644, 234] width 27 height 16
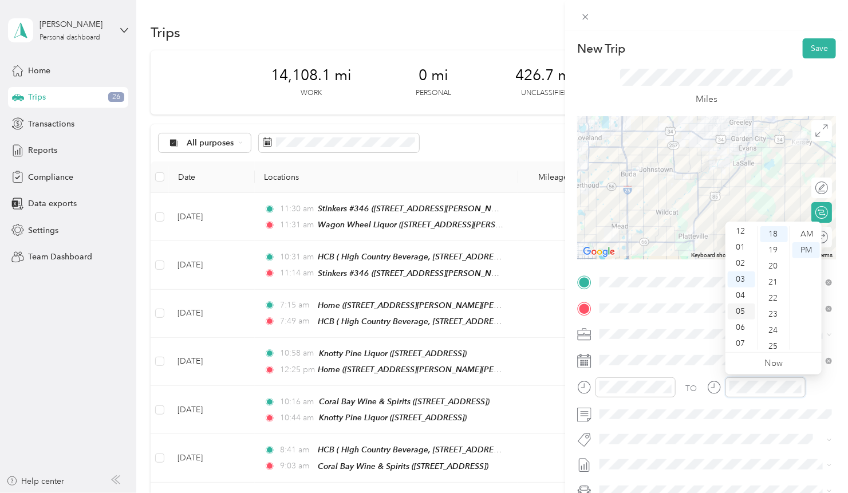
scroll to position [1, 0]
click at [740, 249] on div "01" at bounding box center [740, 249] width 27 height 16
click at [774, 293] on div "34" at bounding box center [773, 290] width 27 height 16
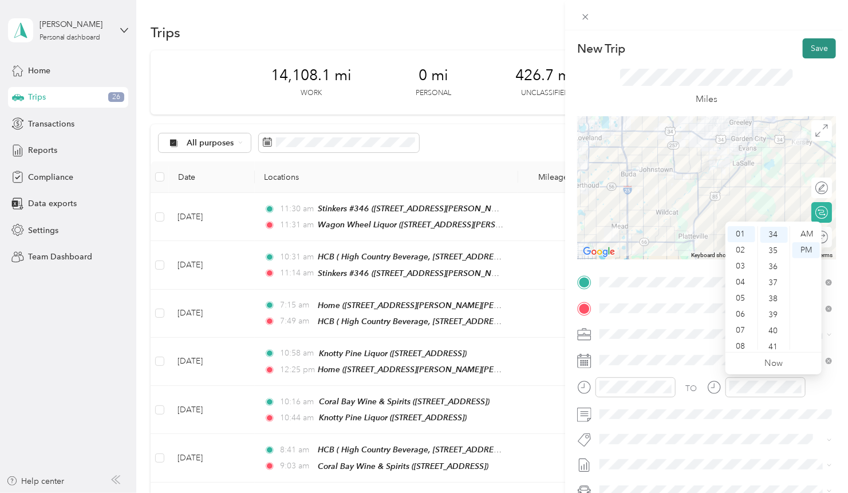
click at [816, 49] on button "Save" at bounding box center [818, 48] width 33 height 20
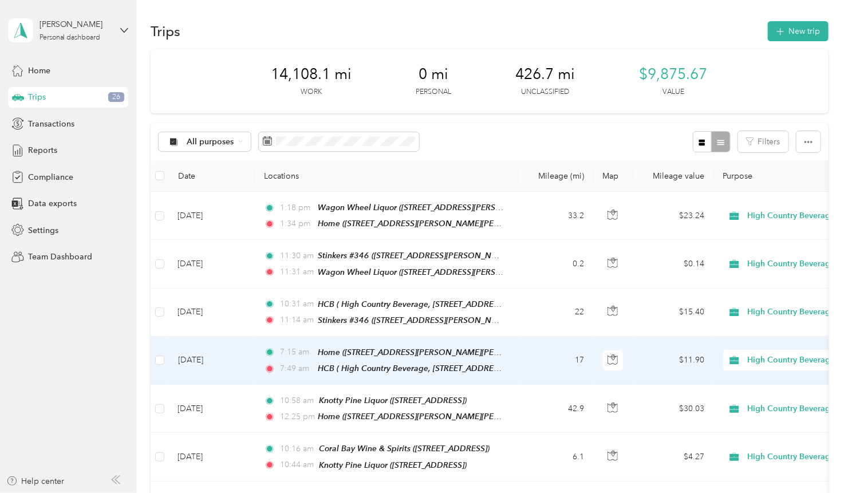
scroll to position [0, 0]
